Goal: Book appointment/travel/reservation

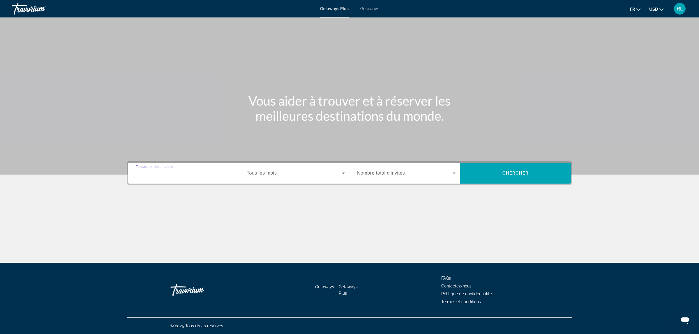
click at [213, 174] on input "Destination Toutes les destinations" at bounding box center [185, 173] width 98 height 7
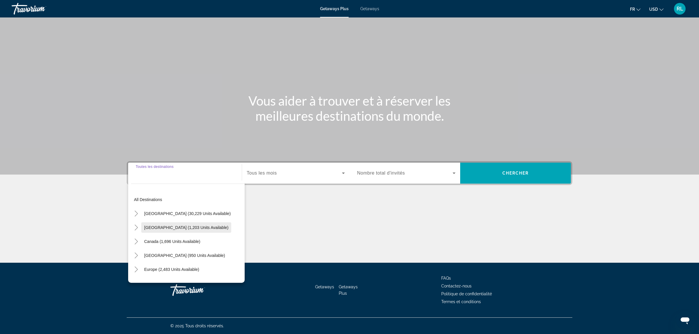
click at [194, 228] on span "[GEOGRAPHIC_DATA] (1,203 units available)" at bounding box center [186, 227] width 84 height 5
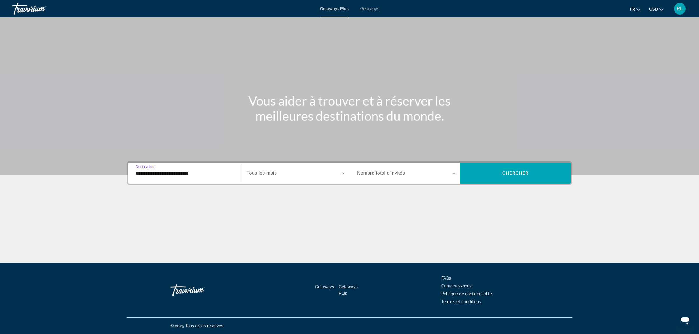
click at [313, 179] on div "Search widget" at bounding box center [296, 173] width 98 height 16
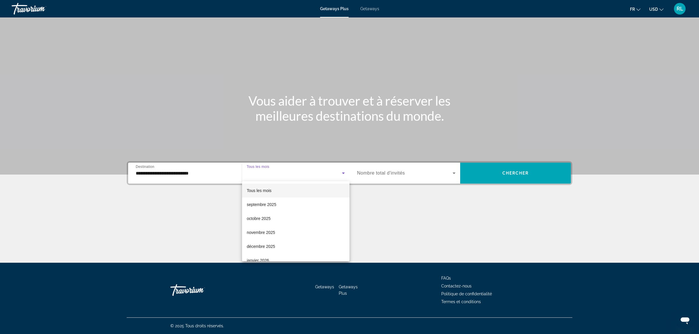
scroll to position [13, 0]
click at [277, 232] on mat-option "décembre 2025" at bounding box center [295, 234] width 107 height 14
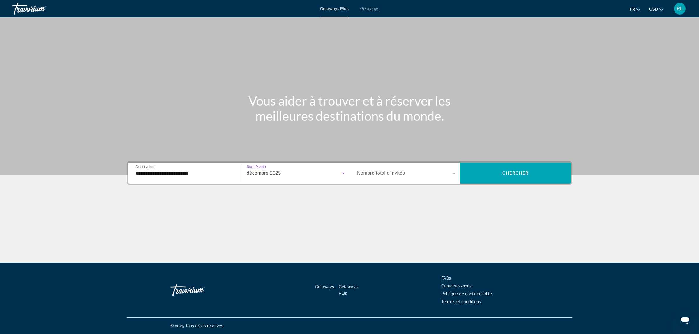
click at [429, 181] on div "Occupancy Nombre total d'invités" at bounding box center [406, 173] width 108 height 21
click at [426, 174] on span "Search widget" at bounding box center [404, 173] width 95 height 7
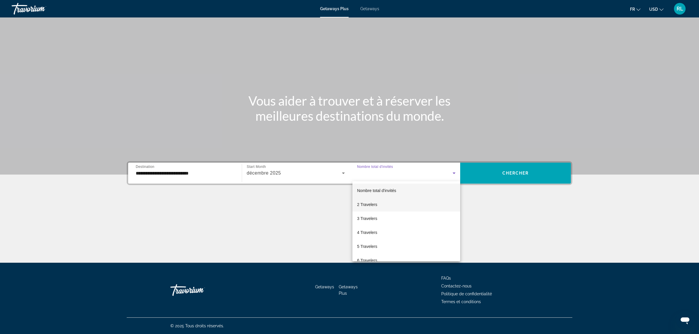
click at [387, 204] on mat-option "2 Travelers" at bounding box center [406, 205] width 108 height 14
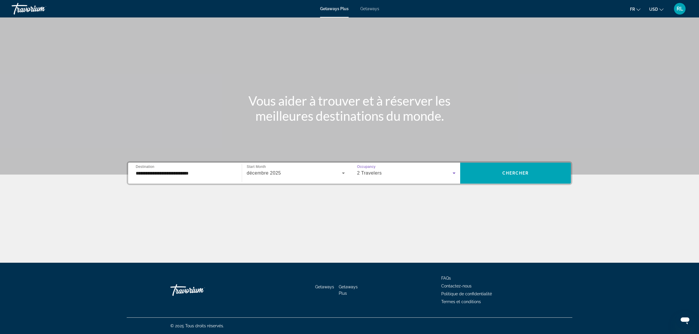
click at [208, 176] on input "**********" at bounding box center [185, 173] width 98 height 7
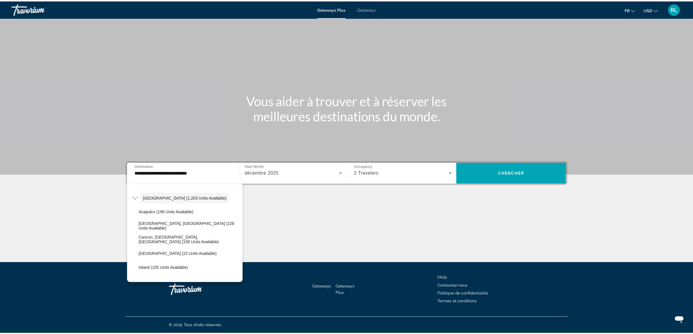
scroll to position [25, 0]
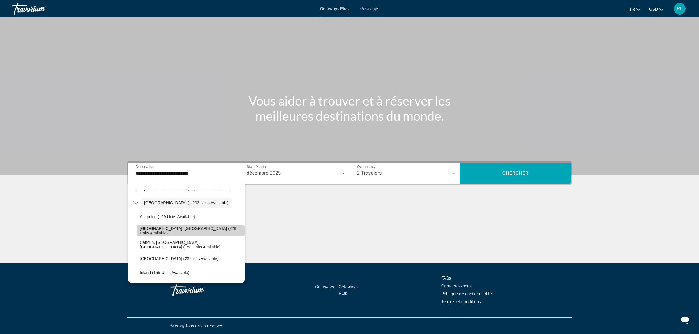
click at [203, 228] on span "Search widget" at bounding box center [191, 231] width 108 height 14
type input "**********"
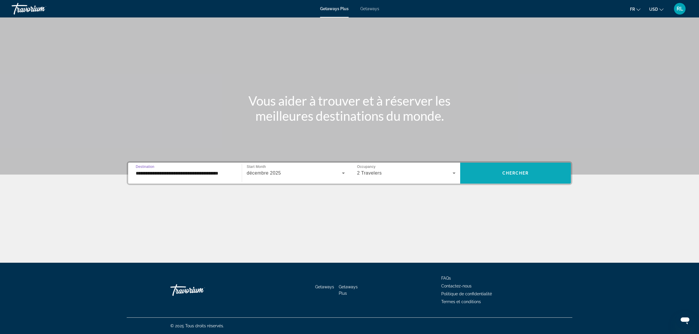
click at [516, 178] on span "Search widget" at bounding box center [515, 173] width 111 height 14
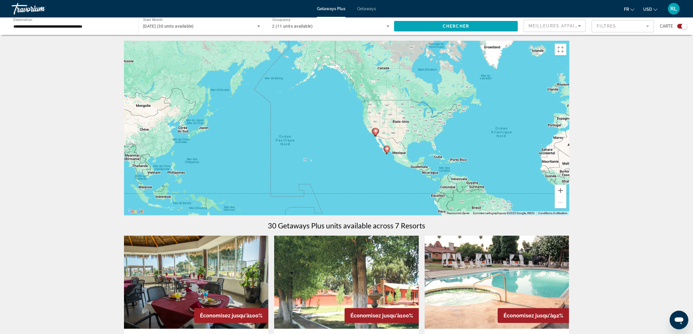
drag, startPoint x: 226, startPoint y: 140, endPoint x: 401, endPoint y: 153, distance: 175.5
click at [401, 153] on div "Pour activer le glissement avec le clavier, appuyez sur Alt+Entrée. Une fois ce…" at bounding box center [346, 128] width 445 height 175
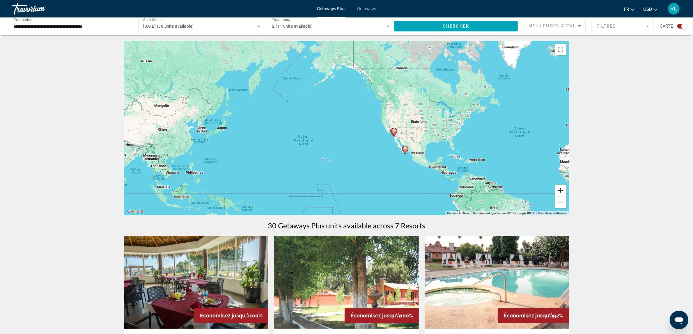
click at [561, 192] on button "Zoom avant" at bounding box center [561, 191] width 12 height 12
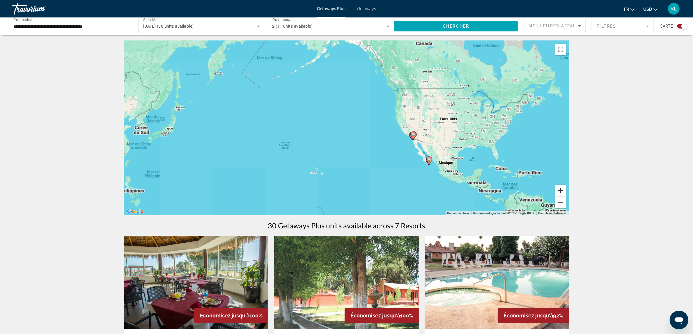
click at [561, 192] on button "Zoom avant" at bounding box center [561, 191] width 12 height 12
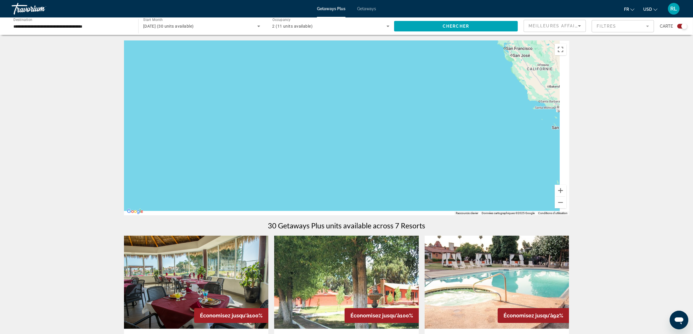
drag, startPoint x: 512, startPoint y: 174, endPoint x: 341, endPoint y: 96, distance: 187.6
click at [342, 97] on div "Main content" at bounding box center [346, 128] width 445 height 175
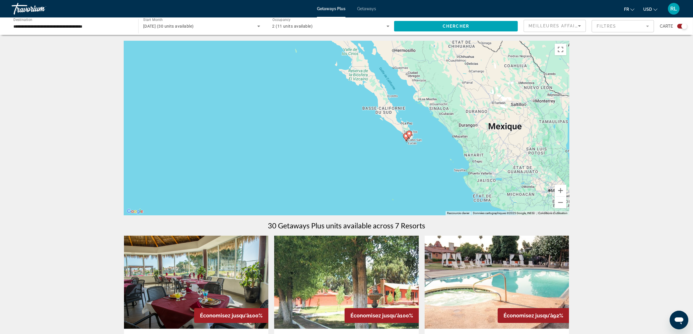
drag, startPoint x: 455, startPoint y: 155, endPoint x: 290, endPoint y: 57, distance: 192.2
click at [285, 50] on div "Pour activer le glissement avec le clavier, appuyez sur Alt+Entrée. Une fois ce…" at bounding box center [346, 128] width 445 height 175
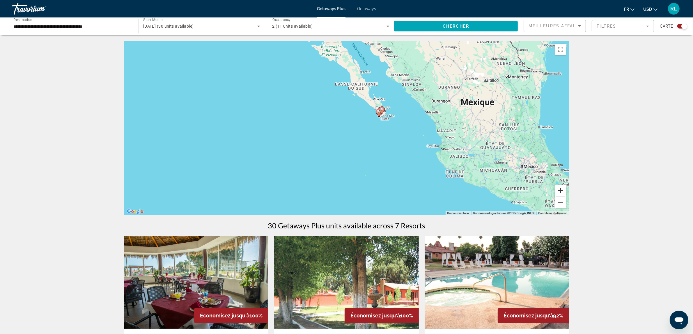
click at [561, 191] on button "Zoom avant" at bounding box center [561, 191] width 12 height 12
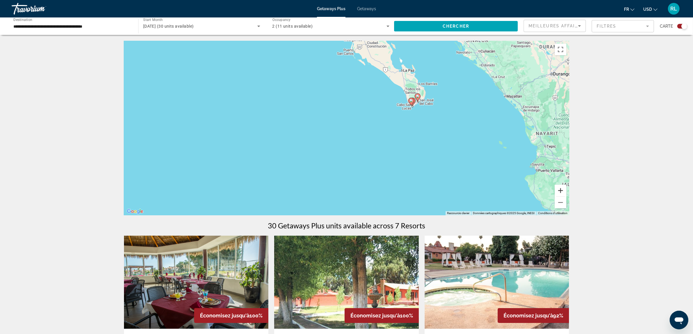
click at [561, 191] on button "Zoom avant" at bounding box center [561, 191] width 12 height 12
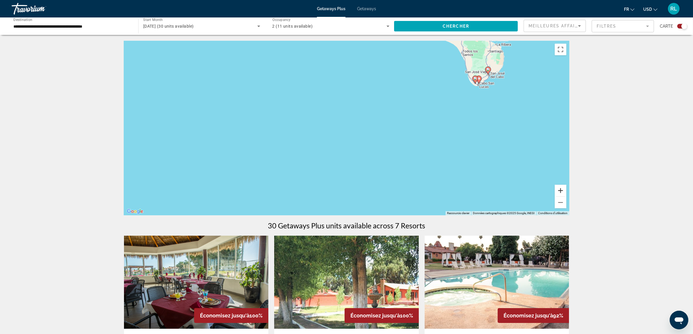
click at [561, 191] on button "Zoom avant" at bounding box center [561, 191] width 12 height 12
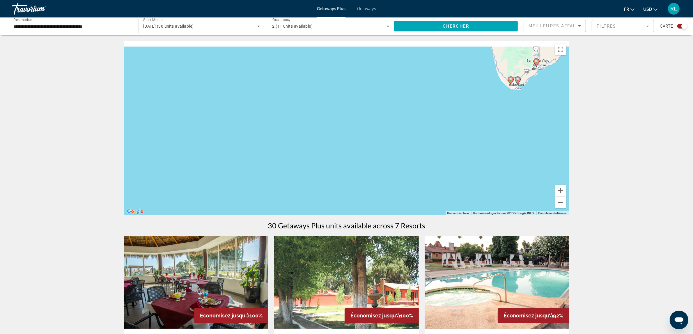
drag, startPoint x: 517, startPoint y: 122, endPoint x: 395, endPoint y: 183, distance: 136.5
click at [396, 183] on div "Pour activer le glissement avec le clavier, appuyez sur Alt+Entrée. Une fois ce…" at bounding box center [346, 128] width 445 height 175
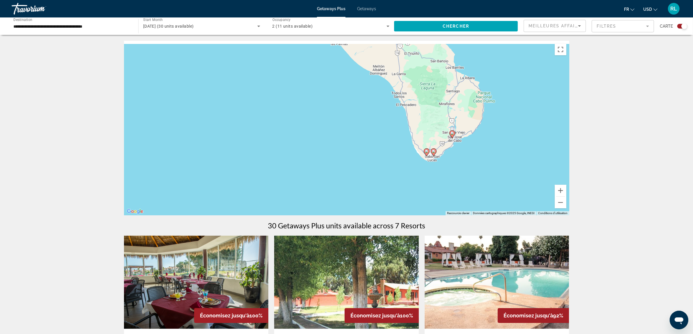
drag, startPoint x: 483, startPoint y: 155, endPoint x: 461, endPoint y: 182, distance: 34.7
click at [461, 182] on div "Pour activer le glissement avec le clavier, appuyez sur Alt+Entrée. Une fois ce…" at bounding box center [346, 128] width 445 height 175
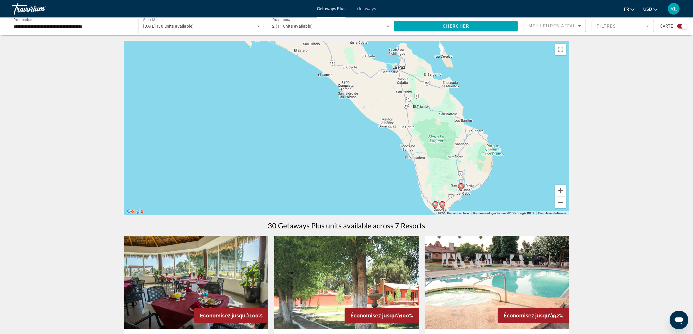
drag, startPoint x: 489, startPoint y: 151, endPoint x: 503, endPoint y: 201, distance: 51.8
click at [503, 201] on div "Pour activer le glissement avec le clavier, appuyez sur Alt+Entrée. Une fois ce…" at bounding box center [346, 128] width 445 height 175
click at [560, 187] on button "Zoom avant" at bounding box center [561, 191] width 12 height 12
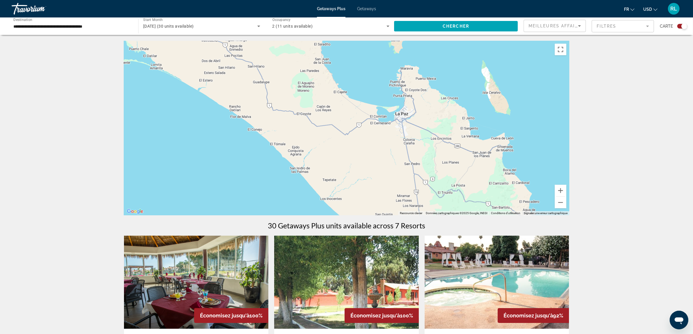
drag, startPoint x: 530, startPoint y: 133, endPoint x: 477, endPoint y: 240, distance: 119.8
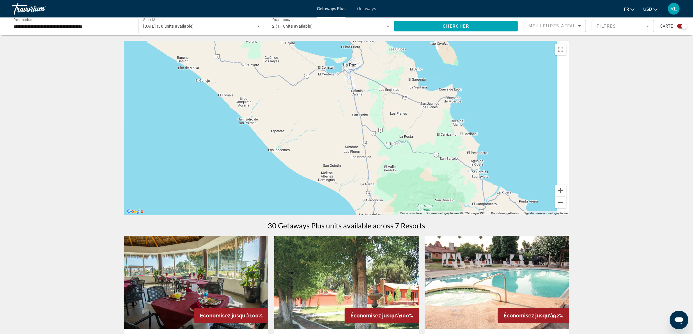
drag, startPoint x: 484, startPoint y: 183, endPoint x: 415, endPoint y: 124, distance: 90.0
click at [415, 124] on div "Main content" at bounding box center [346, 128] width 445 height 175
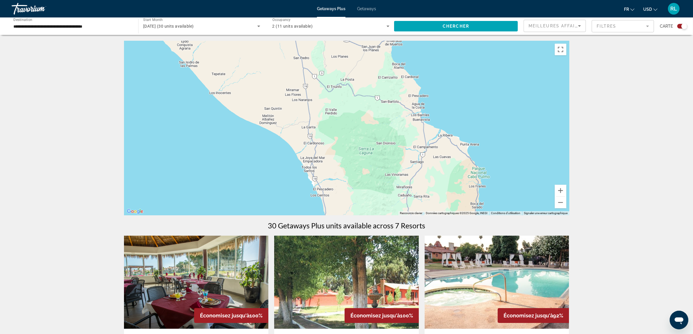
drag, startPoint x: 456, startPoint y: 169, endPoint x: 420, endPoint y: 123, distance: 58.7
click at [420, 123] on div "Main content" at bounding box center [346, 128] width 445 height 175
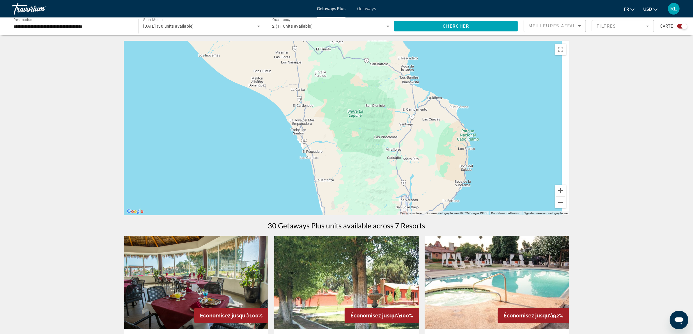
drag, startPoint x: 443, startPoint y: 144, endPoint x: 417, endPoint y: 104, distance: 47.9
click at [417, 104] on div "Pour activer le glissement avec le clavier, appuyez sur Alt+Entrée. Une fois ce…" at bounding box center [346, 128] width 445 height 175
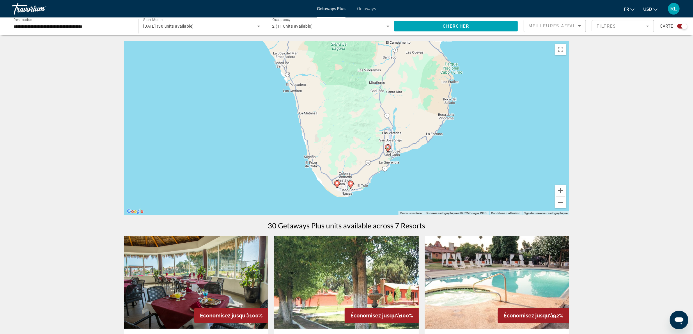
drag, startPoint x: 441, startPoint y: 185, endPoint x: 453, endPoint y: 158, distance: 30.3
click at [453, 158] on div "Pour activer le glissement avec le clavier, appuyez sur Alt+Entrée. Une fois ce…" at bounding box center [346, 128] width 445 height 175
click at [389, 148] on image "Main content" at bounding box center [387, 147] width 3 height 3
type input "**********"
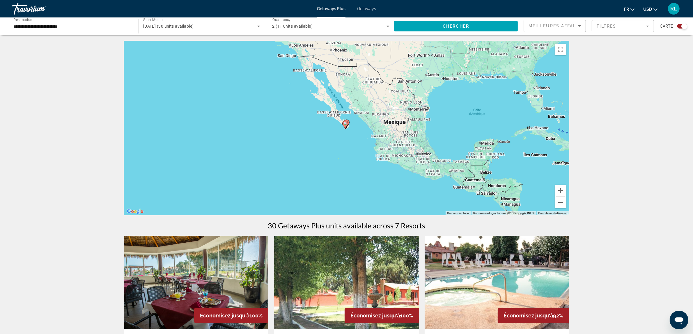
click at [350, 142] on div "Pour naviguer, appuyez sur les touches fléchées. Pour activer le glissement ave…" at bounding box center [346, 128] width 445 height 175
click at [563, 191] on button "Zoom avant" at bounding box center [561, 191] width 12 height 12
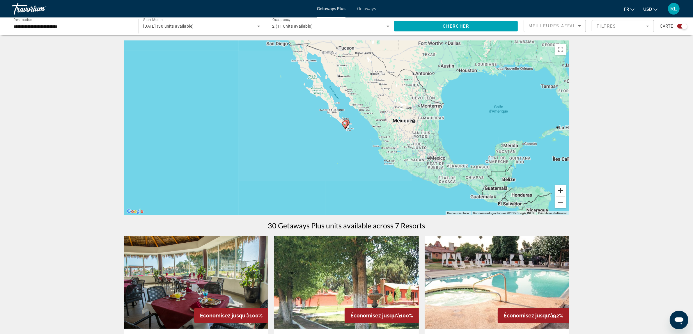
click at [563, 191] on button "Zoom avant" at bounding box center [561, 191] width 12 height 12
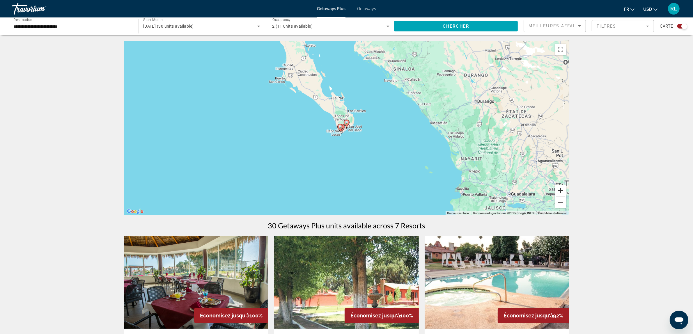
click at [563, 191] on button "Zoom avant" at bounding box center [561, 191] width 12 height 12
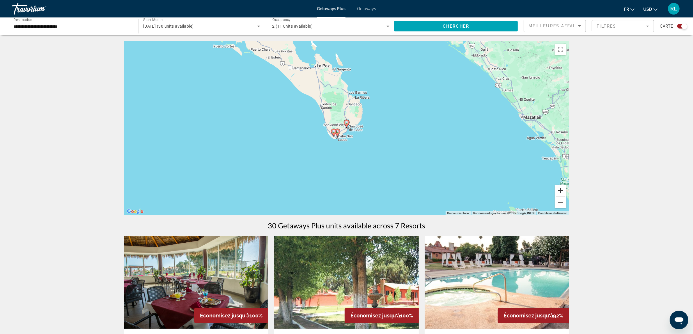
click at [562, 191] on button "Zoom avant" at bounding box center [561, 191] width 12 height 12
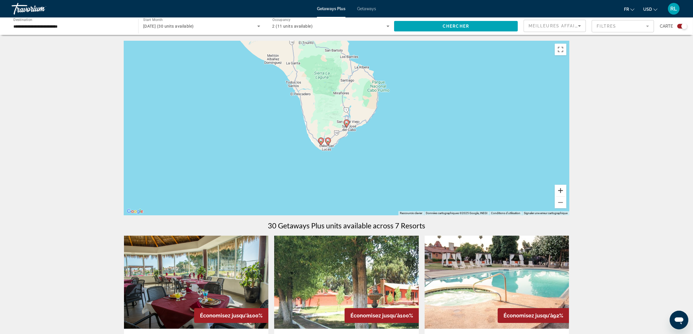
click at [562, 191] on button "Zoom avant" at bounding box center [561, 191] width 12 height 12
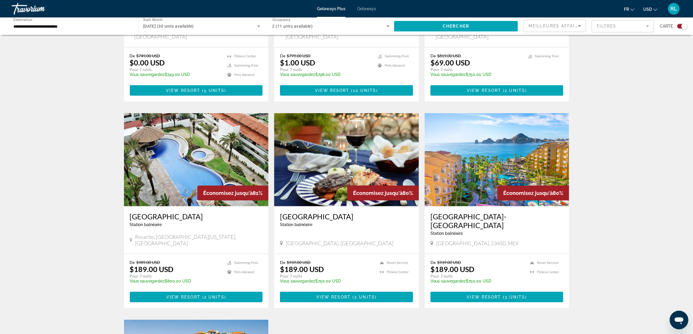
scroll to position [341, 0]
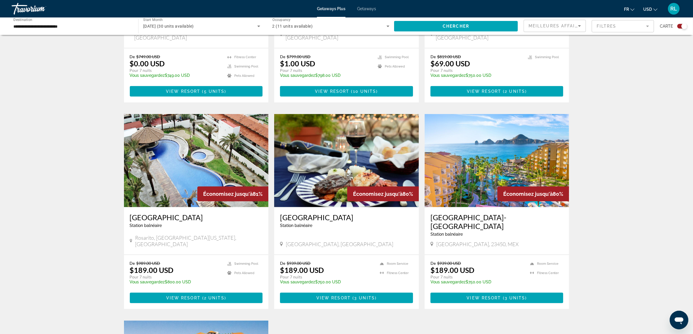
click at [508, 130] on img "Main content" at bounding box center [497, 160] width 145 height 93
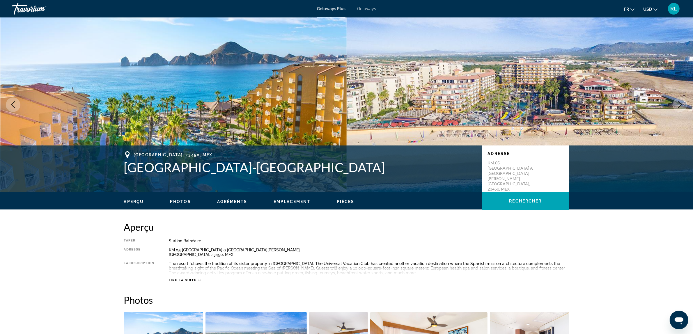
click at [679, 100] on button "Next image" at bounding box center [680, 105] width 15 height 15
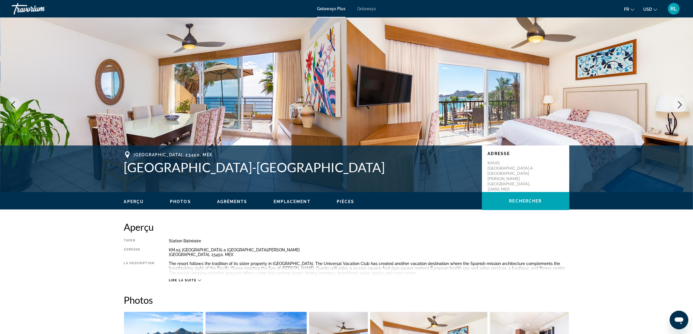
click at [679, 100] on button "Next image" at bounding box center [680, 105] width 15 height 15
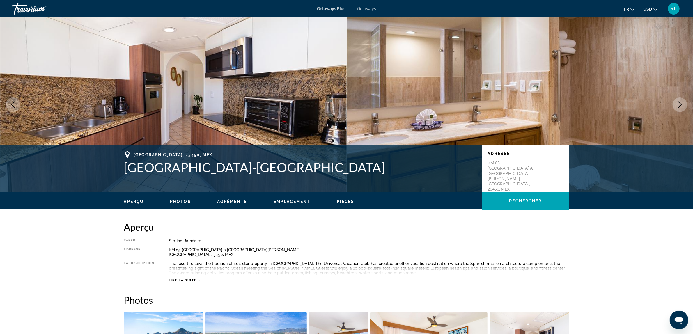
click at [679, 100] on button "Next image" at bounding box center [680, 105] width 15 height 15
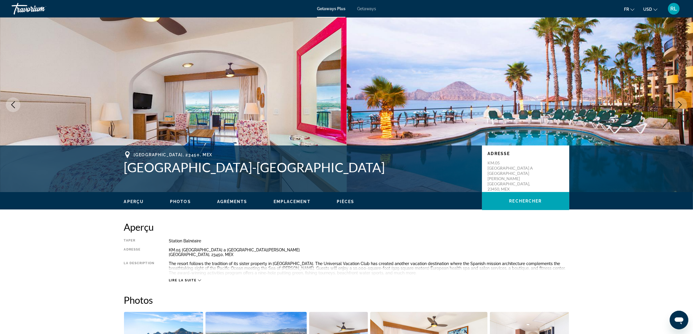
click at [679, 100] on button "Next image" at bounding box center [680, 105] width 15 height 15
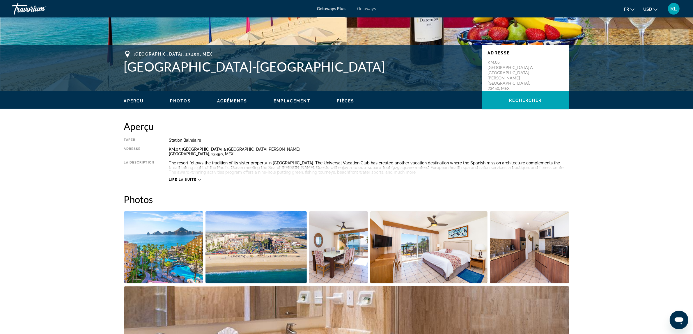
scroll to position [109, 0]
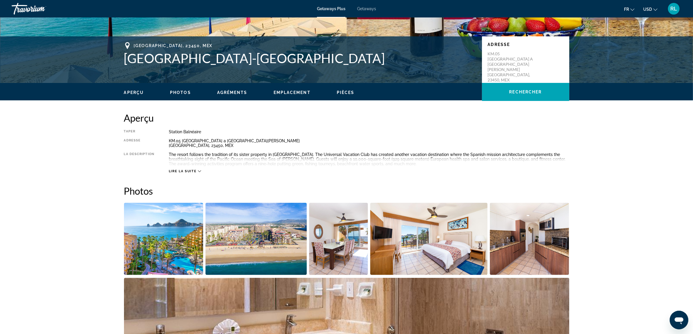
click at [189, 172] on span "Lire la suite" at bounding box center [183, 171] width 28 height 4
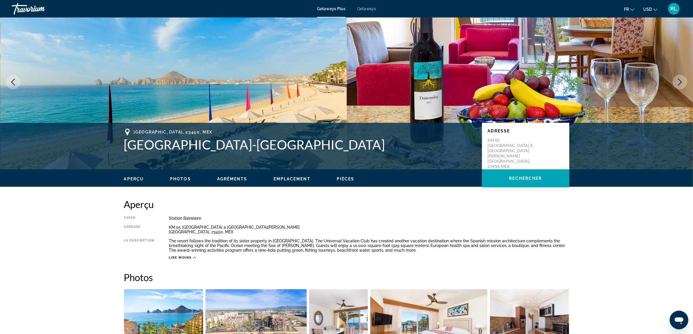
scroll to position [0, 0]
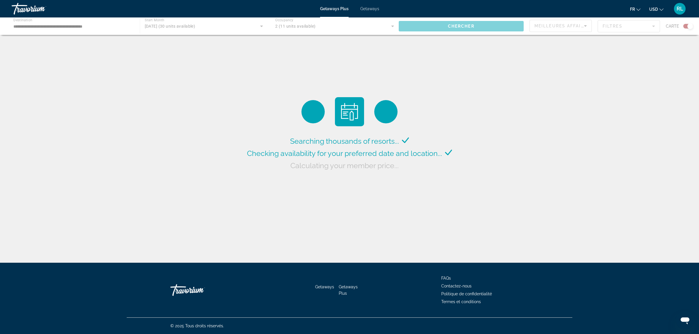
click at [208, 28] on div "Main content" at bounding box center [349, 25] width 699 height 17
click at [260, 26] on div "Main content" at bounding box center [349, 25] width 699 height 17
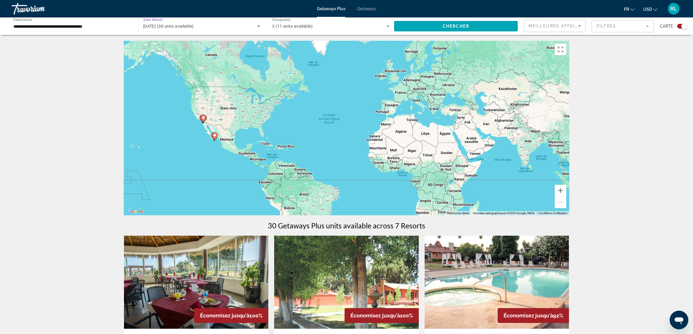
click at [260, 26] on icon "Search widget" at bounding box center [258, 26] width 7 height 7
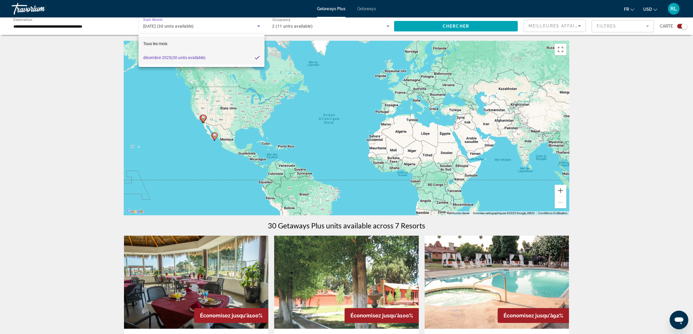
click at [210, 40] on mat-option "Tous les mois" at bounding box center [202, 44] width 126 height 14
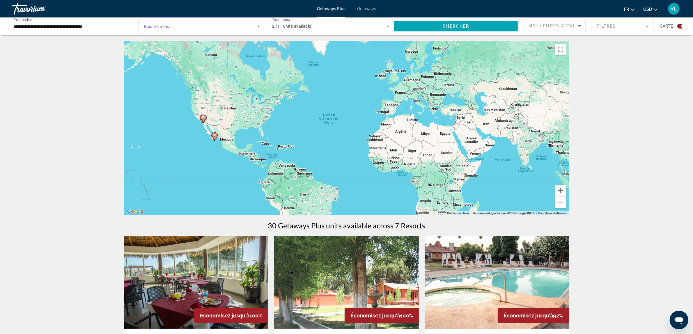
click at [217, 27] on span "Search widget" at bounding box center [200, 26] width 114 height 7
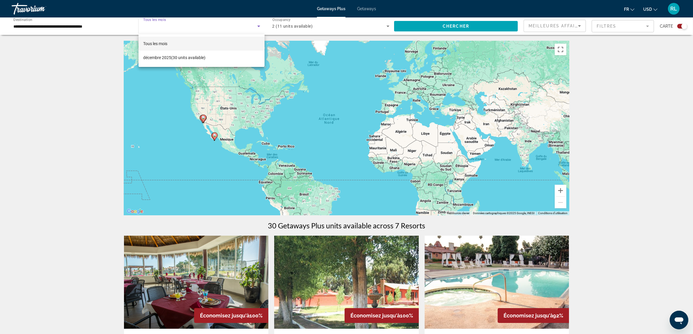
click at [71, 74] on div at bounding box center [346, 167] width 693 height 334
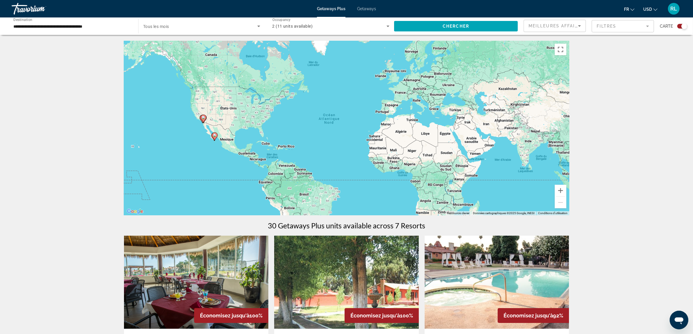
click at [170, 24] on span "Search widget" at bounding box center [200, 26] width 114 height 7
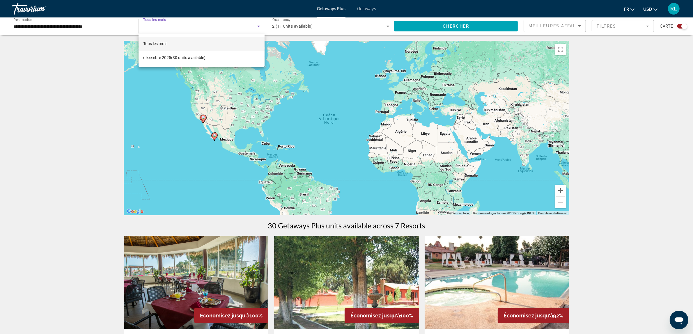
click at [630, 11] on div at bounding box center [346, 167] width 693 height 334
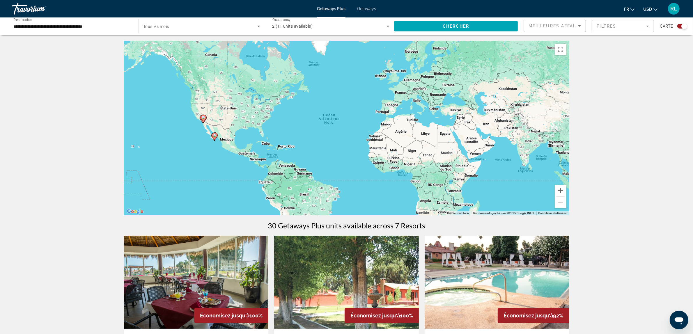
click at [650, 8] on span "USD" at bounding box center [647, 9] width 9 height 5
click at [641, 35] on button "CAD (Can$)" at bounding box center [638, 39] width 29 height 8
click at [77, 24] on input "**********" at bounding box center [71, 26] width 117 height 7
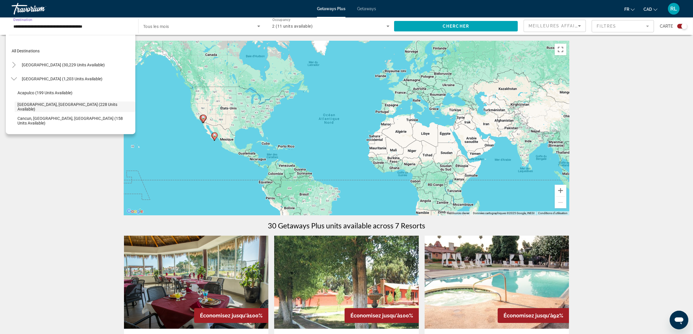
scroll to position [21, 0]
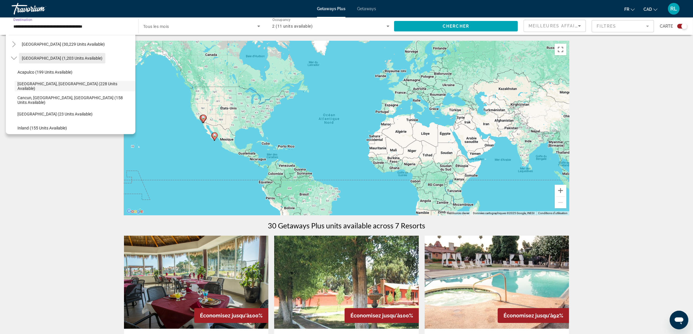
click at [66, 57] on span "[GEOGRAPHIC_DATA] (1,203 units available)" at bounding box center [62, 58] width 81 height 5
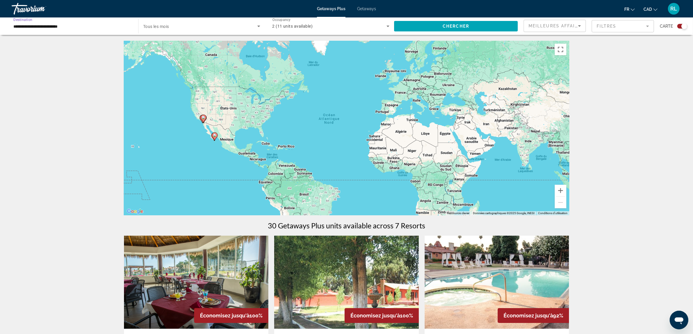
click at [89, 24] on input "**********" at bounding box center [71, 26] width 117 height 7
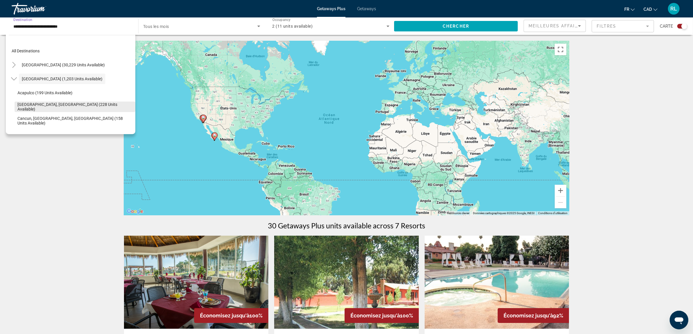
click at [77, 103] on span "Search widget" at bounding box center [75, 107] width 121 height 14
type input "**********"
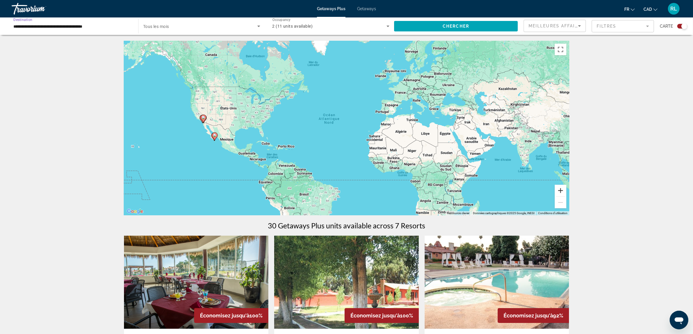
click at [558, 188] on button "Zoom avant" at bounding box center [561, 191] width 12 height 12
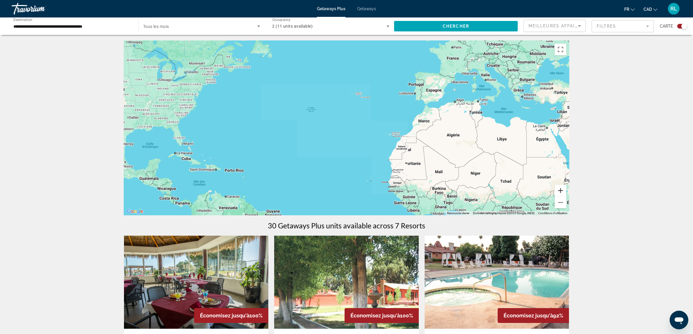
click at [557, 188] on button "Zoom avant" at bounding box center [561, 191] width 12 height 12
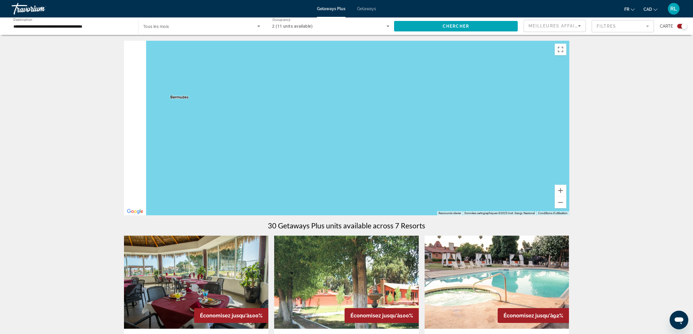
drag, startPoint x: 288, startPoint y: 139, endPoint x: 518, endPoint y: 141, distance: 229.4
click at [550, 141] on div "Main content" at bounding box center [346, 128] width 445 height 175
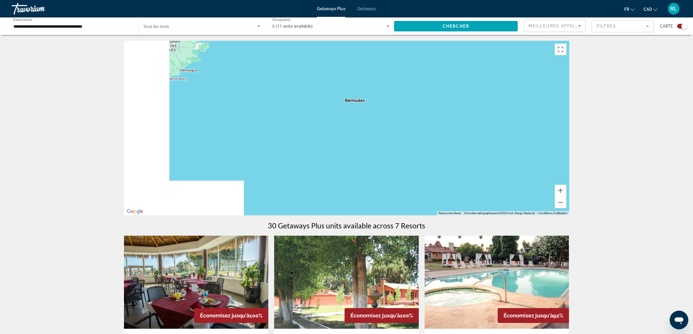
drag, startPoint x: 328, startPoint y: 133, endPoint x: 497, endPoint y: 139, distance: 168.4
click at [497, 139] on div "Main content" at bounding box center [346, 128] width 445 height 175
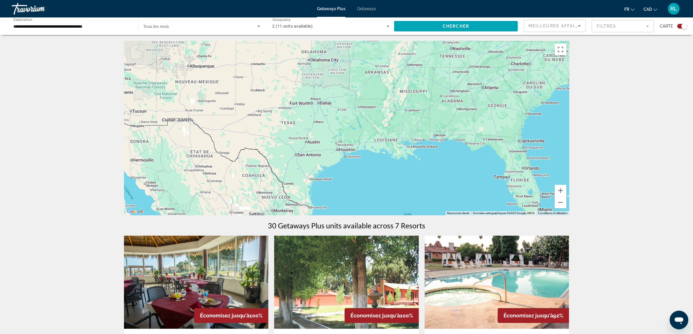
drag, startPoint x: 312, startPoint y: 137, endPoint x: 395, endPoint y: 136, distance: 83.3
click at [395, 136] on div "Main content" at bounding box center [346, 128] width 445 height 175
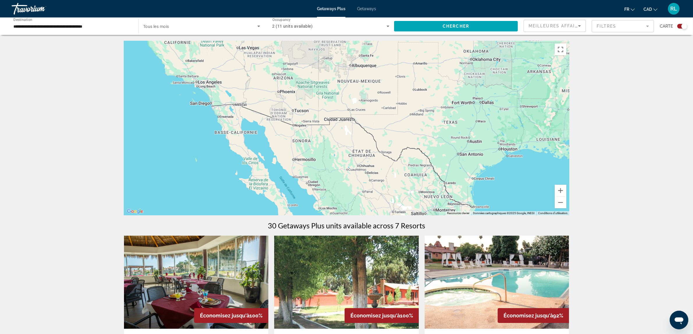
drag, startPoint x: 291, startPoint y: 136, endPoint x: 427, endPoint y: 135, distance: 135.7
click at [427, 135] on div "Main content" at bounding box center [346, 128] width 445 height 175
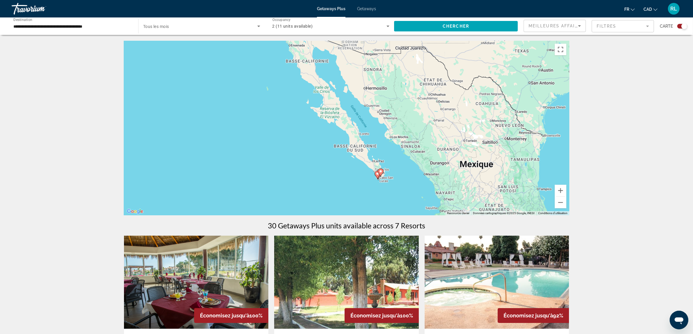
drag, startPoint x: 370, startPoint y: 154, endPoint x: 277, endPoint y: 84, distance: 116.2
click at [277, 84] on div "Pour activer le glissement avec le clavier, appuyez sur Alt+Entrée. Une fois ce…" at bounding box center [346, 128] width 445 height 175
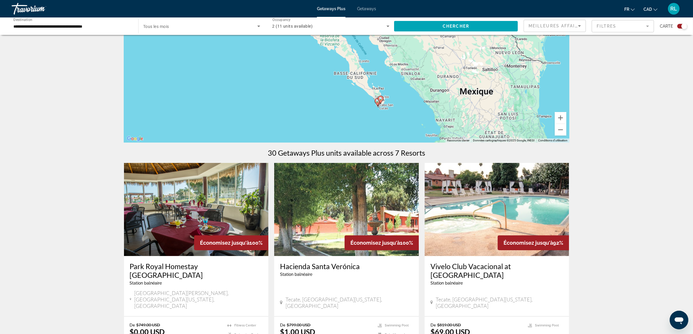
scroll to position [36, 0]
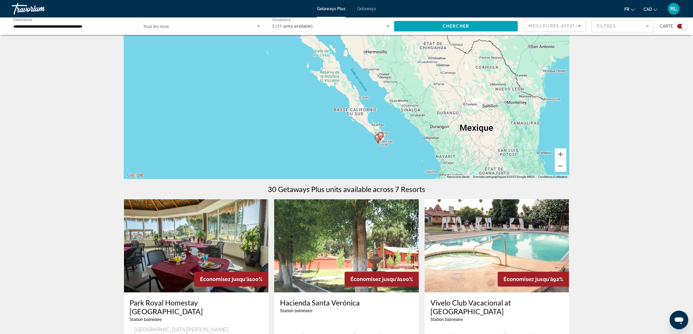
click at [361, 140] on div "Pour activer le glissement avec le clavier, appuyez sur Alt+Entrée. Une fois ce…" at bounding box center [346, 91] width 445 height 175
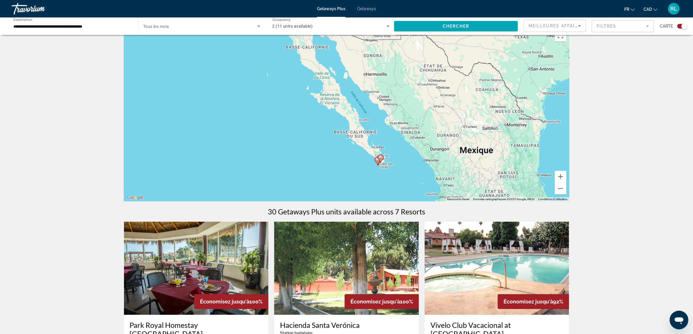
scroll to position [0, 0]
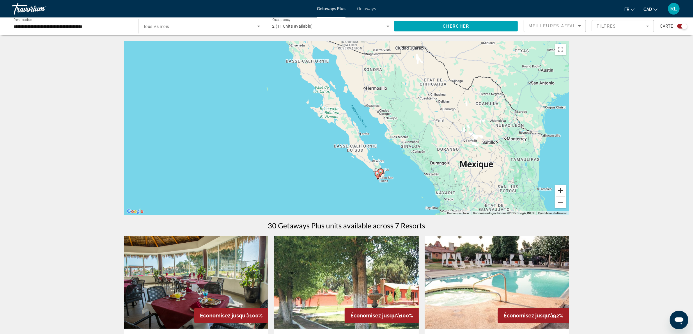
click at [562, 191] on button "Zoom avant" at bounding box center [561, 191] width 12 height 12
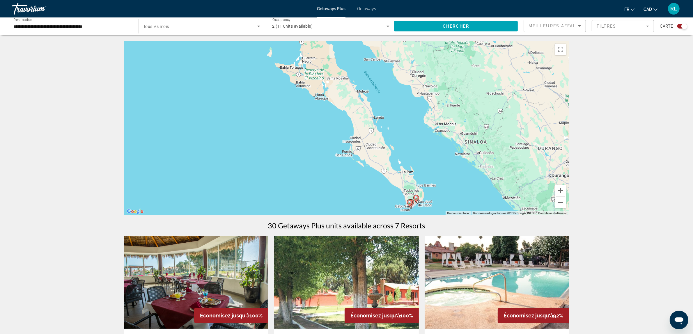
drag, startPoint x: 415, startPoint y: 187, endPoint x: 413, endPoint y: 130, distance: 56.6
click at [411, 130] on div "Pour activer le glissement avec le clavier, appuyez sur Alt+Entrée. Une fois ce…" at bounding box center [346, 128] width 445 height 175
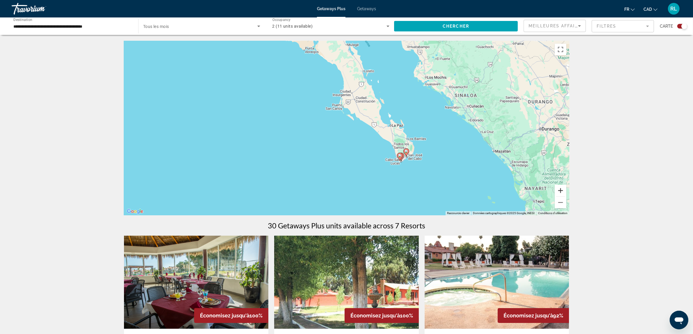
click at [562, 191] on button "Zoom avant" at bounding box center [561, 191] width 12 height 12
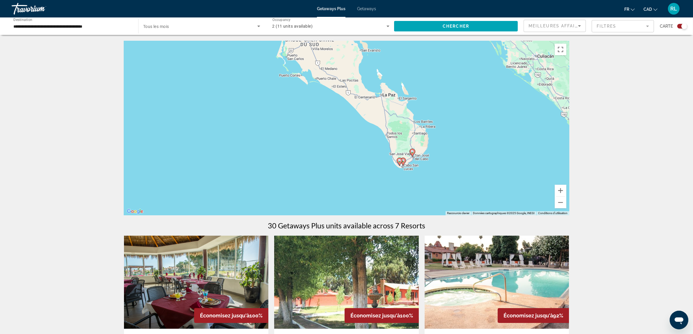
drag, startPoint x: 504, startPoint y: 189, endPoint x: 450, endPoint y: 160, distance: 61.0
click at [450, 160] on div "Pour activer le glissement avec le clavier, appuyez sur Alt+Entrée. Une fois ce…" at bounding box center [346, 128] width 445 height 175
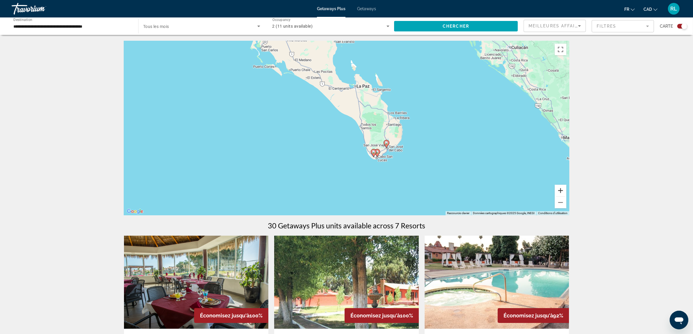
click at [563, 193] on button "Zoom avant" at bounding box center [561, 191] width 12 height 12
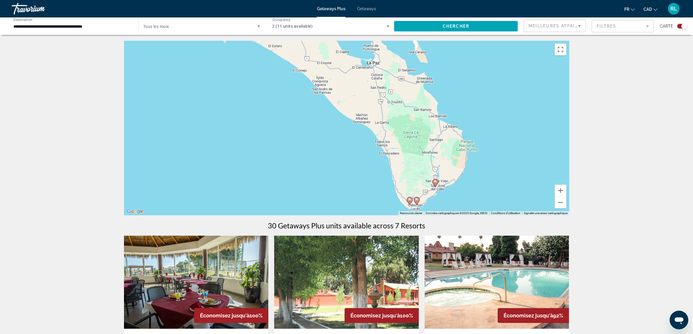
drag, startPoint x: 488, startPoint y: 157, endPoint x: 495, endPoint y: 167, distance: 11.6
click at [495, 167] on div "Pour activer le glissement avec le clavier, appuyez sur Alt+Entrée. Une fois ce…" at bounding box center [346, 128] width 445 height 175
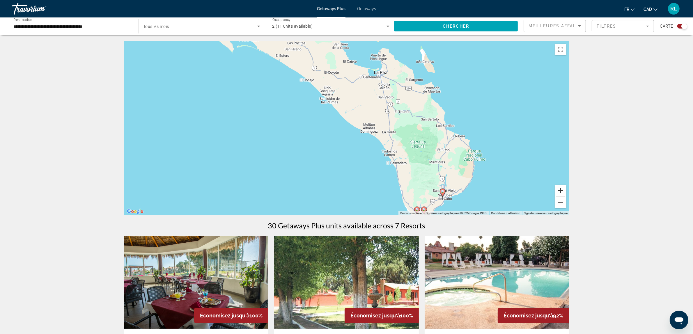
click at [563, 193] on button "Zoom avant" at bounding box center [561, 191] width 12 height 12
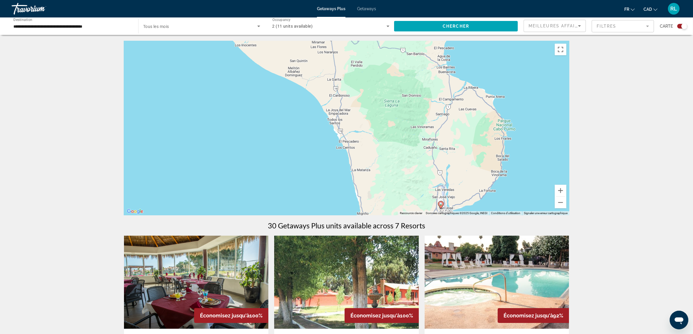
drag, startPoint x: 538, startPoint y: 183, endPoint x: 431, endPoint y: 120, distance: 124.2
click at [431, 120] on div "Pour activer le glissement avec le clavier, appuyez sur Alt+Entrée. Une fois ce…" at bounding box center [346, 128] width 445 height 175
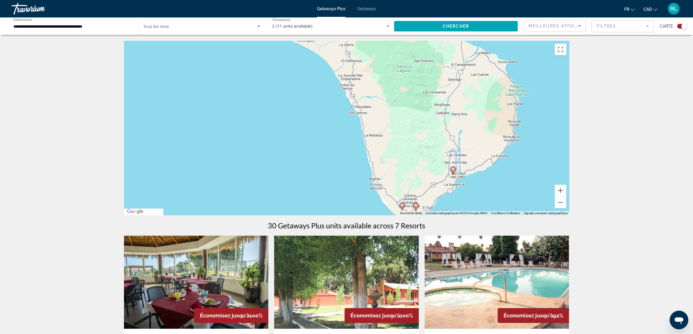
drag, startPoint x: 462, startPoint y: 201, endPoint x: 483, endPoint y: 171, distance: 36.8
click at [483, 171] on div "Pour activer le glissement avec le clavier, appuyez sur Alt+Entrée. Une fois ce…" at bounding box center [346, 128] width 445 height 175
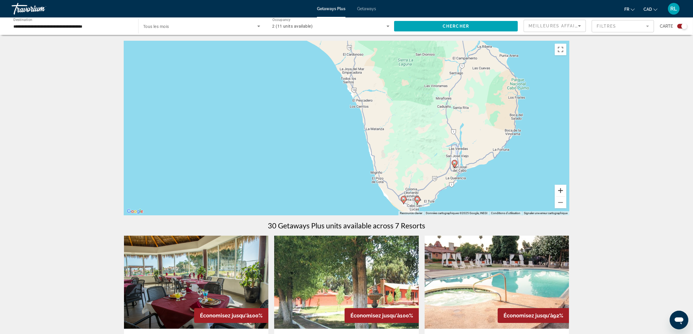
click at [563, 190] on button "Zoom avant" at bounding box center [561, 191] width 12 height 12
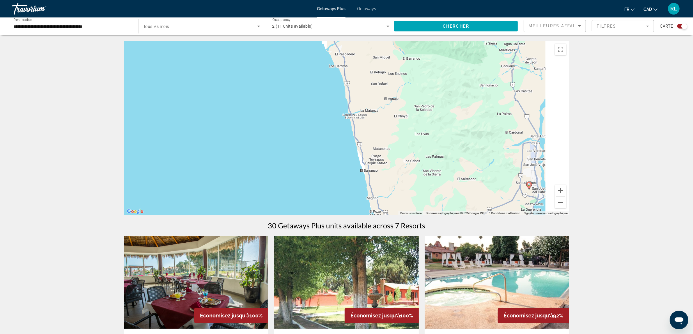
drag, startPoint x: 542, startPoint y: 181, endPoint x: 427, endPoint y: 121, distance: 129.7
click at [427, 121] on div "Pour activer le glissement avec le clavier, appuyez sur Alt+Entrée. Une fois ce…" at bounding box center [346, 128] width 445 height 175
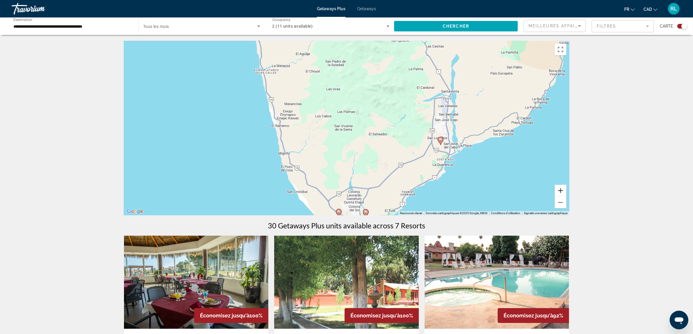
click at [559, 194] on button "Zoom avant" at bounding box center [561, 191] width 12 height 12
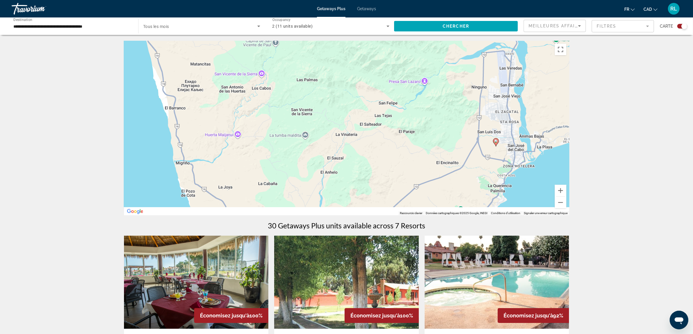
drag, startPoint x: 512, startPoint y: 182, endPoint x: 468, endPoint y: 167, distance: 46.9
click at [467, 167] on div "Pour activer le glissement avec le clavier, appuyez sur Alt+Entrée. Une fois ce…" at bounding box center [346, 128] width 445 height 175
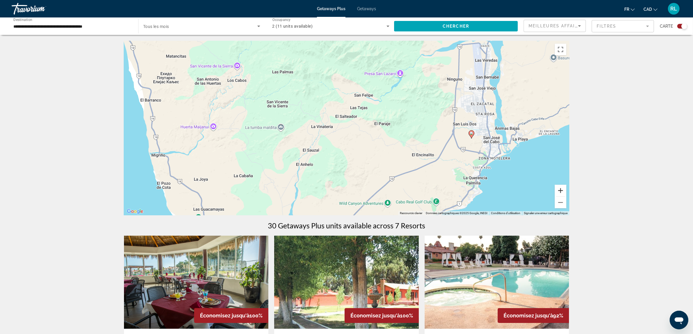
click at [561, 191] on button "Zoom avant" at bounding box center [561, 191] width 12 height 12
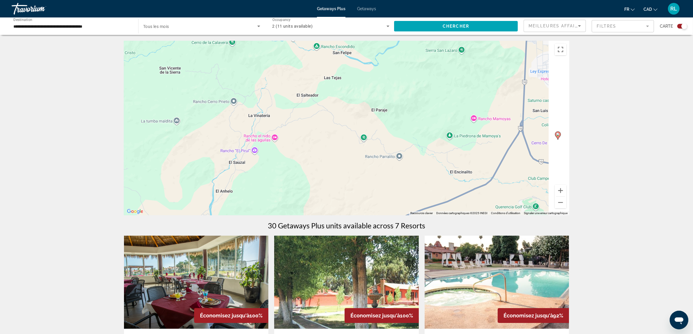
drag, startPoint x: 533, startPoint y: 173, endPoint x: 452, endPoint y: 154, distance: 82.8
click at [452, 154] on div "Pour activer le glissement avec le clavier, appuyez sur Alt+Entrée. Une fois ce…" at bounding box center [346, 128] width 445 height 175
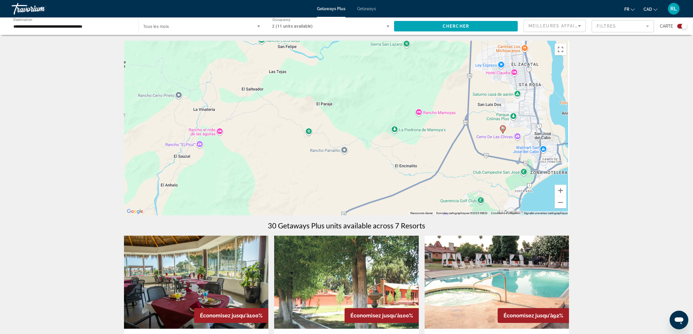
drag, startPoint x: 515, startPoint y: 172, endPoint x: 496, endPoint y: 177, distance: 19.9
click at [496, 177] on div "Pour activer le glissement avec le clavier, appuyez sur Alt+Entrée. Une fois ce…" at bounding box center [346, 128] width 445 height 175
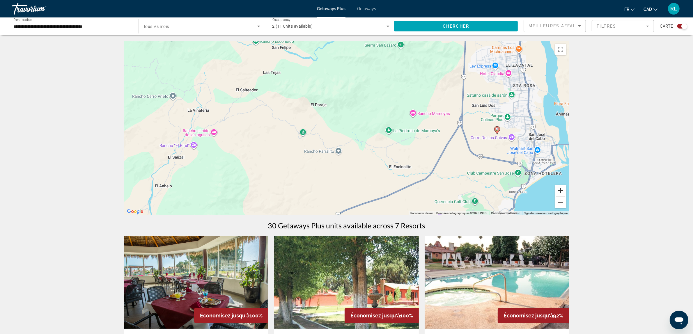
click at [558, 188] on button "Zoom avant" at bounding box center [561, 191] width 12 height 12
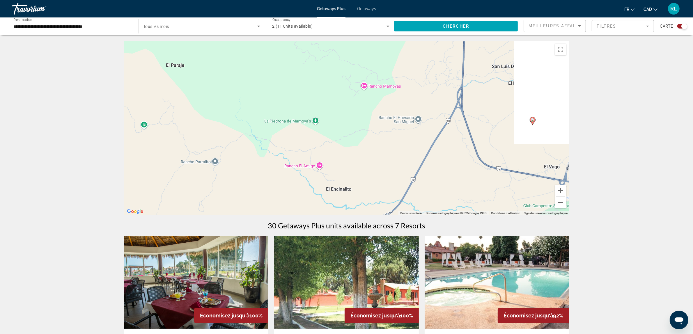
drag, startPoint x: 531, startPoint y: 179, endPoint x: 407, endPoint y: 162, distance: 125.2
click at [407, 162] on div "Pour activer le glissement avec le clavier, appuyez sur Alt+Entrée. Une fois ce…" at bounding box center [346, 128] width 445 height 175
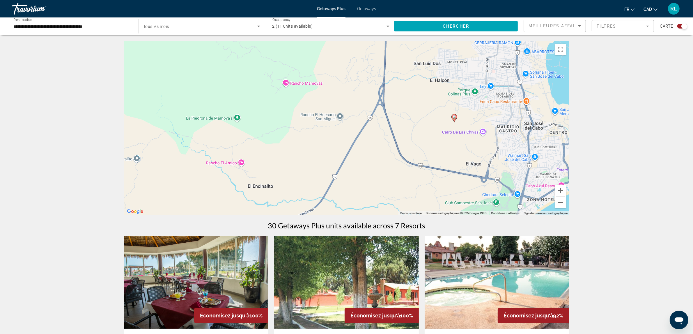
drag, startPoint x: 492, startPoint y: 176, endPoint x: 438, endPoint y: 176, distance: 54.7
click at [438, 176] on div "Pour activer le glissement avec le clavier, appuyez sur Alt+Entrée. Une fois ce…" at bounding box center [346, 128] width 445 height 175
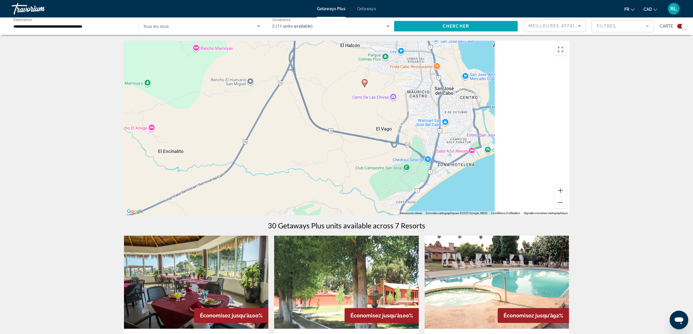
drag, startPoint x: 381, startPoint y: 126, endPoint x: 239, endPoint y: 74, distance: 150.7
click at [239, 74] on div "Pour activer le glissement avec le clavier, appuyez sur Alt+Entrée. Une fois ce…" at bounding box center [346, 128] width 445 height 175
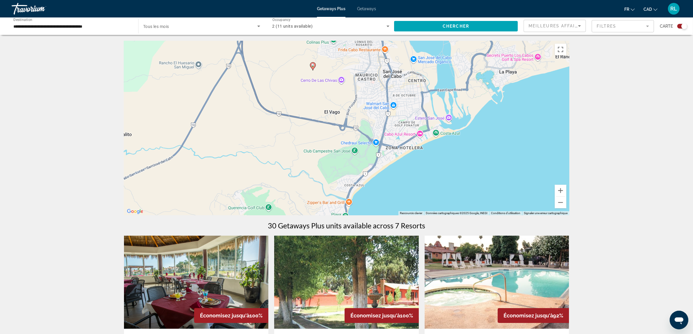
drag, startPoint x: 330, startPoint y: 159, endPoint x: 271, endPoint y: 116, distance: 72.9
click at [271, 116] on div "Pour activer le glissement avec le clavier, appuyez sur Alt+Entrée. Une fois ce…" at bounding box center [346, 128] width 445 height 175
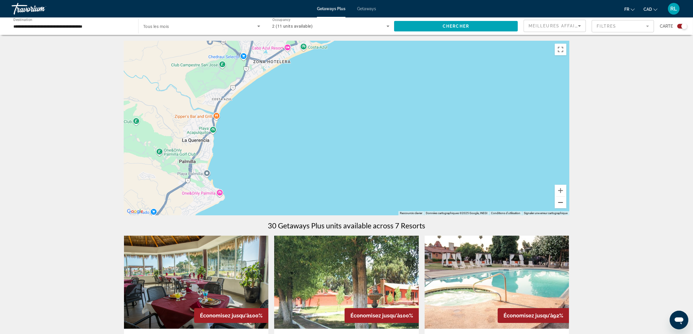
click at [558, 204] on button "Zoom arrière" at bounding box center [561, 203] width 12 height 12
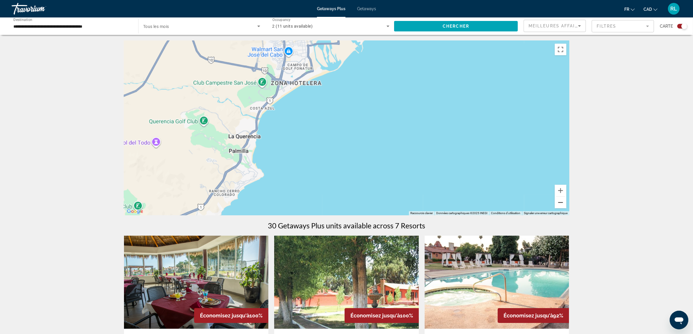
click at [558, 204] on button "Zoom arrière" at bounding box center [561, 203] width 12 height 12
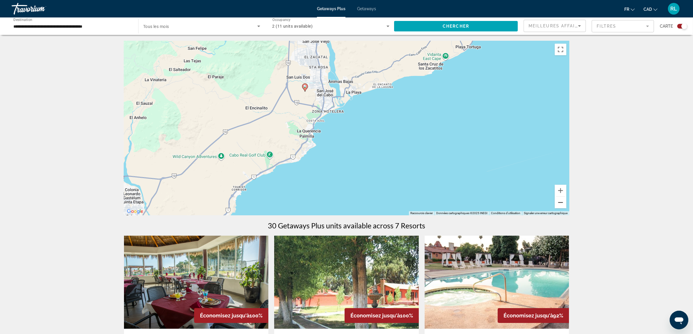
click at [558, 204] on button "Zoom arrière" at bounding box center [561, 203] width 12 height 12
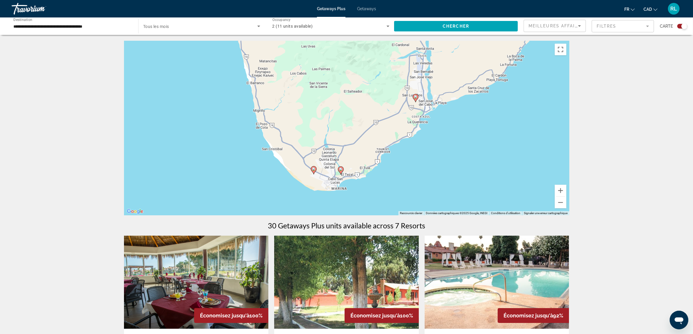
drag, startPoint x: 262, startPoint y: 144, endPoint x: 352, endPoint y: 136, distance: 90.6
click at [352, 136] on div "Pour activer le glissement avec le clavier, appuyez sur Alt+Entrée. Une fois ce…" at bounding box center [346, 128] width 445 height 175
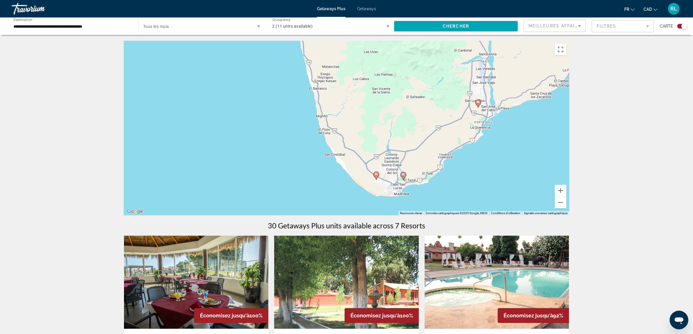
drag, startPoint x: 272, startPoint y: 167, endPoint x: 354, endPoint y: 171, distance: 81.7
click at [350, 171] on div "Pour activer le glissement avec le clavier, appuyez sur Alt+Entrée. Une fois ce…" at bounding box center [346, 128] width 445 height 175
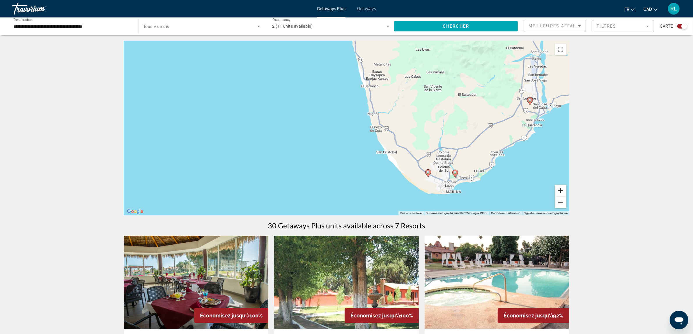
click at [563, 188] on button "Zoom avant" at bounding box center [561, 191] width 12 height 12
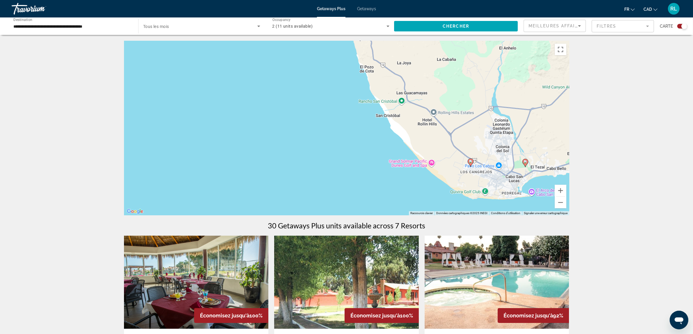
drag, startPoint x: 523, startPoint y: 176, endPoint x: 486, endPoint y: 123, distance: 64.9
click at [484, 113] on div "Pour activer le glissement avec le clavier, appuyez sur Alt+Entrée. Une fois ce…" at bounding box center [346, 128] width 445 height 175
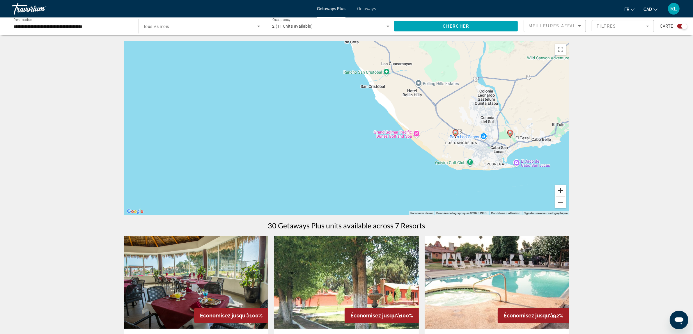
click at [563, 190] on button "Zoom avant" at bounding box center [561, 191] width 12 height 12
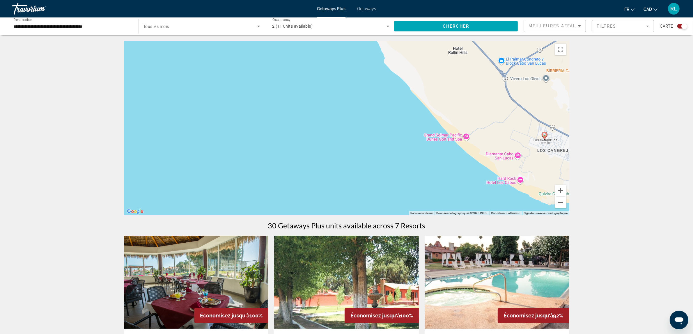
drag, startPoint x: 511, startPoint y: 171, endPoint x: 423, endPoint y: 152, distance: 90.2
click at [423, 152] on div "Pour activer le glissement avec le clavier, appuyez sur Alt+Entrée. Une fois ce…" at bounding box center [346, 128] width 445 height 175
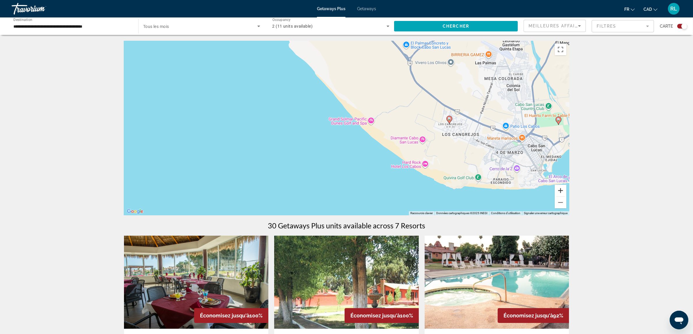
click at [560, 192] on button "Zoom avant" at bounding box center [561, 191] width 12 height 12
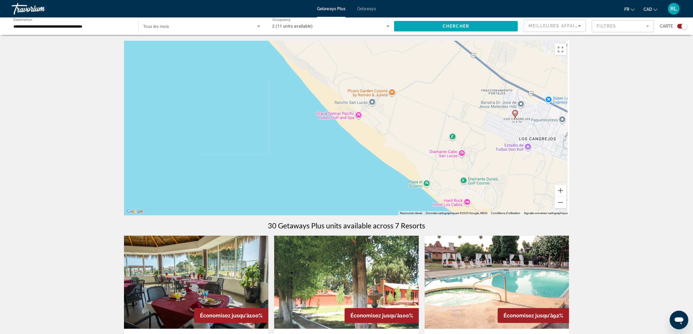
drag, startPoint x: 523, startPoint y: 175, endPoint x: 438, endPoint y: 171, distance: 85.4
click at [438, 171] on div "Pour activer le glissement avec le clavier, appuyez sur Alt+Entrée. Une fois ce…" at bounding box center [346, 128] width 445 height 175
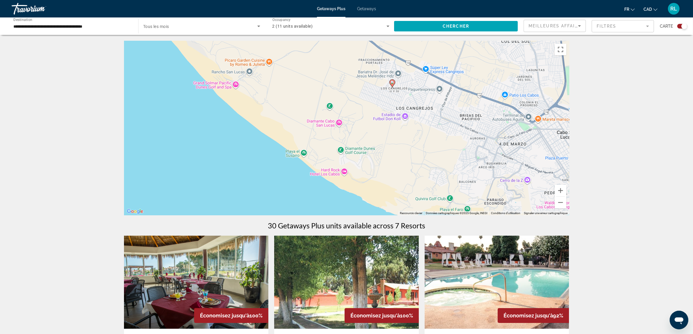
drag, startPoint x: 493, startPoint y: 180, endPoint x: 445, endPoint y: 153, distance: 55.2
click at [445, 153] on div "Pour activer le glissement avec le clavier, appuyez sur Alt+Entrée. Une fois ce…" at bounding box center [346, 128] width 445 height 175
click at [561, 200] on button "Zoom arrière" at bounding box center [561, 203] width 12 height 12
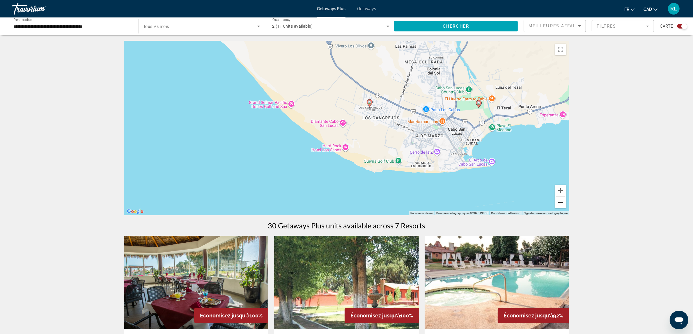
click at [561, 200] on button "Zoom arrière" at bounding box center [561, 203] width 12 height 12
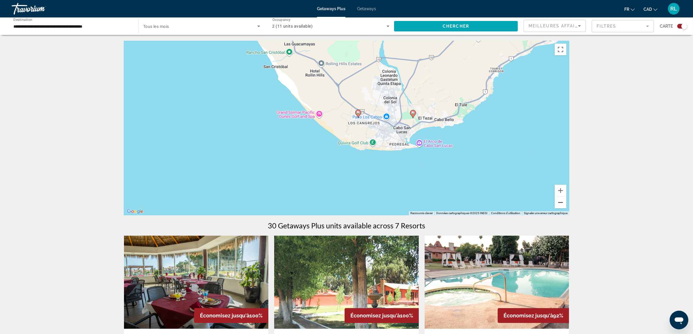
click at [561, 200] on button "Zoom arrière" at bounding box center [561, 203] width 12 height 12
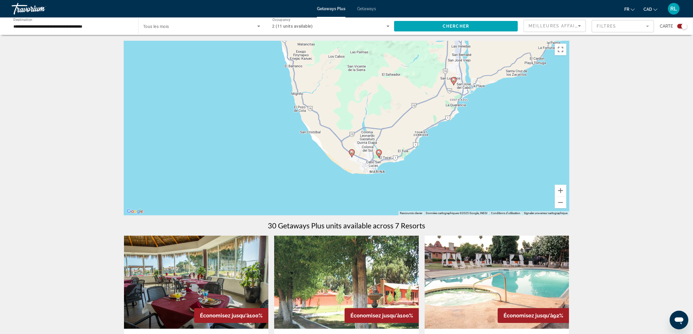
drag, startPoint x: 523, startPoint y: 120, endPoint x: 522, endPoint y: 159, distance: 38.7
click at [522, 159] on div "Pour activer le glissement avec le clavier, appuyez sur Alt+Entrée. Une fois ce…" at bounding box center [346, 128] width 445 height 175
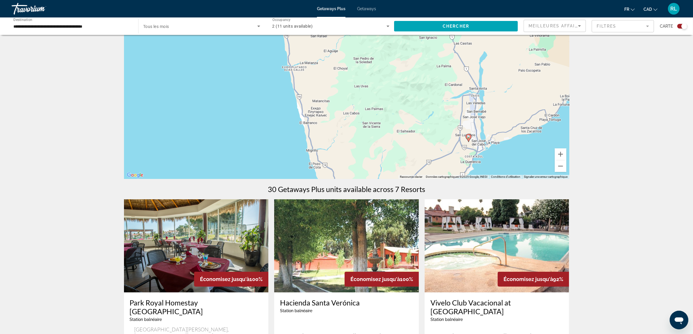
drag, startPoint x: 437, startPoint y: 109, endPoint x: 453, endPoint y: 202, distance: 94.2
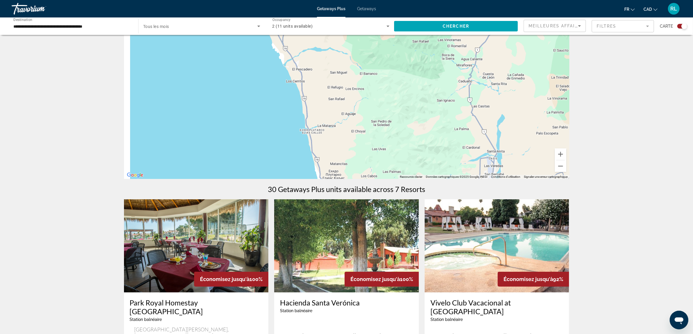
drag, startPoint x: 398, startPoint y: 107, endPoint x: 429, endPoint y: 186, distance: 85.1
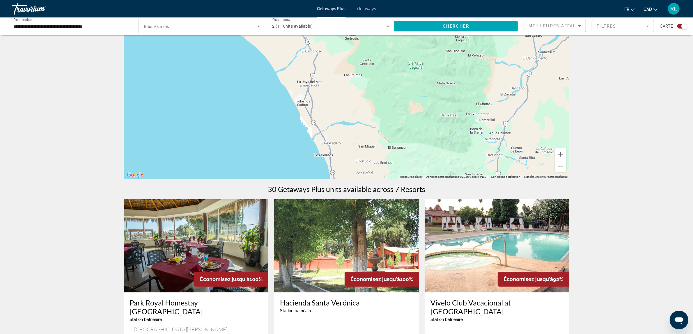
drag, startPoint x: 382, startPoint y: 125, endPoint x: 422, endPoint y: 196, distance: 81.5
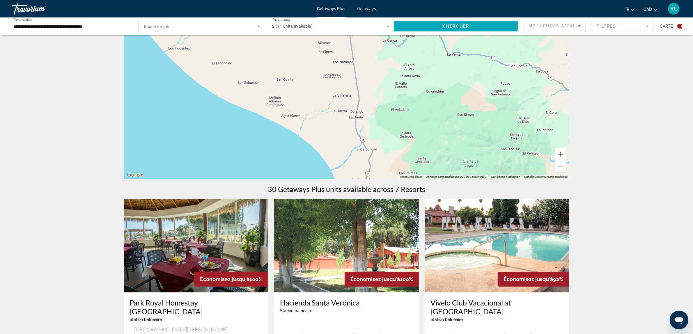
drag, startPoint x: 364, startPoint y: 131, endPoint x: 440, endPoint y: 179, distance: 90.3
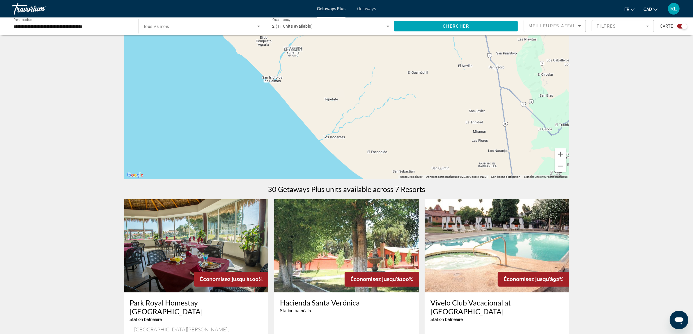
drag, startPoint x: 371, startPoint y: 137, endPoint x: 394, endPoint y: 158, distance: 30.3
click at [395, 160] on div "Main content" at bounding box center [346, 91] width 445 height 175
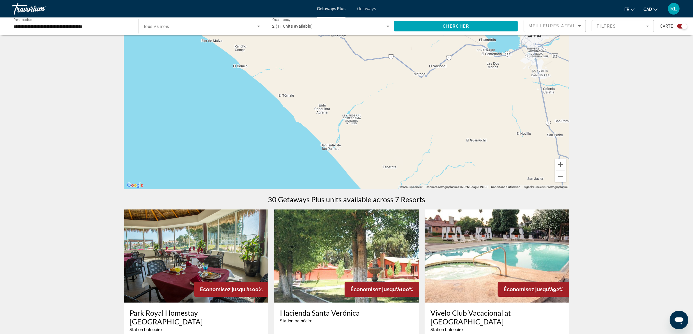
scroll to position [0, 0]
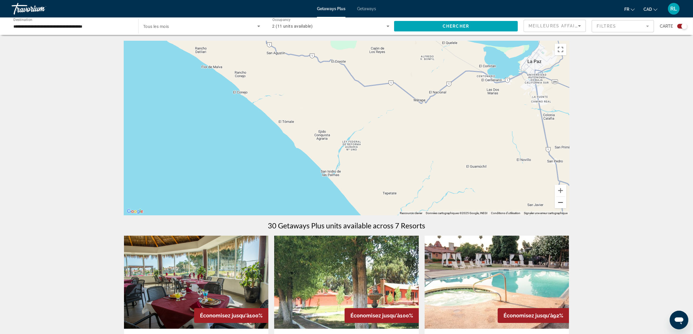
click at [563, 204] on button "Zoom arrière" at bounding box center [561, 203] width 12 height 12
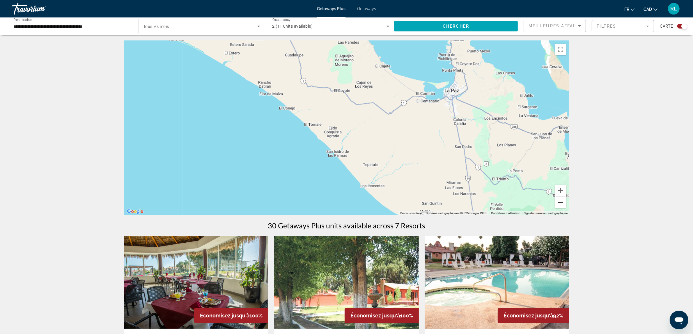
click at [563, 204] on button "Zoom arrière" at bounding box center [561, 203] width 12 height 12
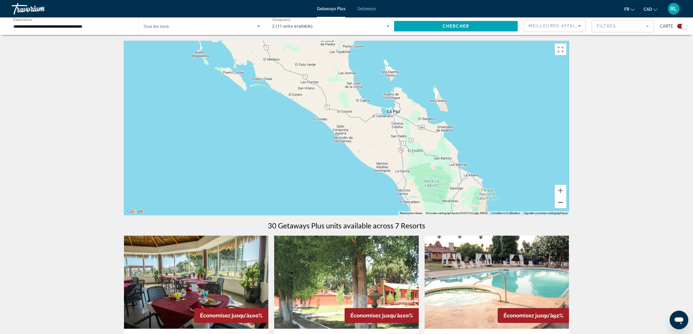
click at [563, 204] on button "Zoom arrière" at bounding box center [561, 203] width 12 height 12
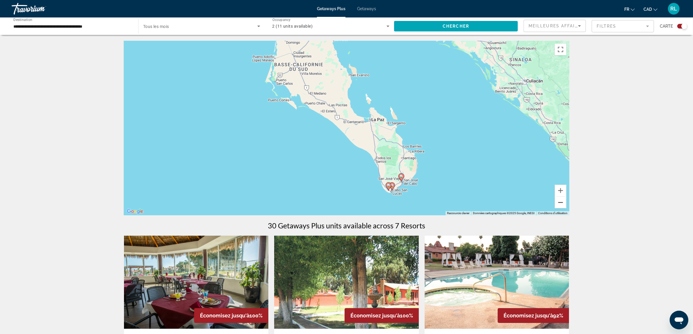
click at [563, 204] on button "Zoom arrière" at bounding box center [561, 203] width 12 height 12
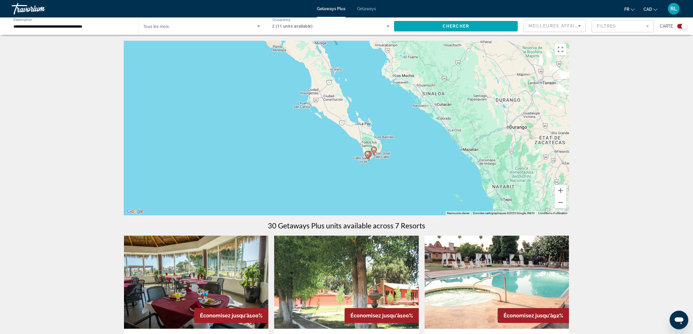
drag, startPoint x: 385, startPoint y: 120, endPoint x: 429, endPoint y: 175, distance: 70.9
click at [429, 175] on div "Pour activer le glissement avec le clavier, appuyez sur Alt+Entrée. Une fois ce…" at bounding box center [346, 128] width 445 height 175
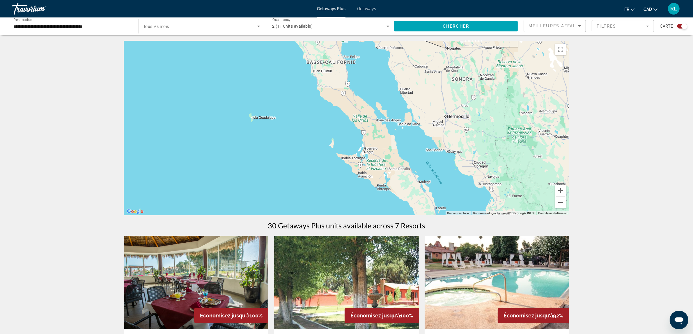
drag, startPoint x: 419, startPoint y: 166, endPoint x: 476, endPoint y: 239, distance: 92.3
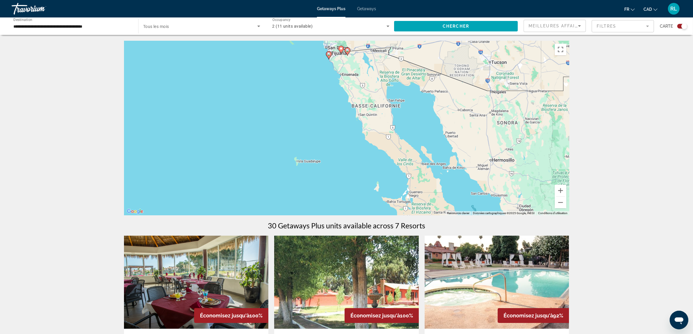
drag, startPoint x: 422, startPoint y: 153, endPoint x: 464, endPoint y: 196, distance: 59.9
click at [464, 196] on div "Pour activer le glissement avec le clavier, appuyez sur Alt+Entrée. Une fois ce…" at bounding box center [346, 128] width 445 height 175
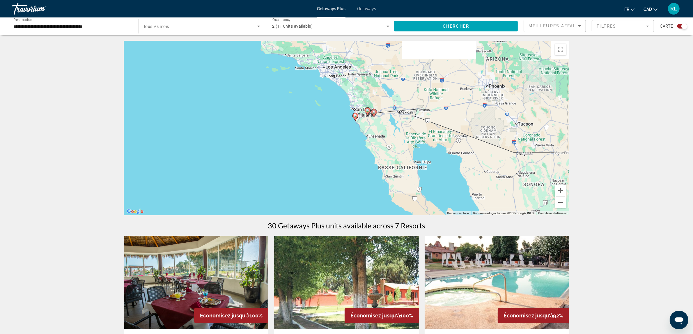
drag, startPoint x: 436, startPoint y: 154, endPoint x: 446, endPoint y: 180, distance: 28.1
click at [446, 180] on div "Pour activer le glissement avec le clavier, appuyez sur Alt+Entrée. Une fois ce…" at bounding box center [346, 128] width 445 height 175
click at [558, 188] on button "Zoom avant" at bounding box center [561, 191] width 12 height 12
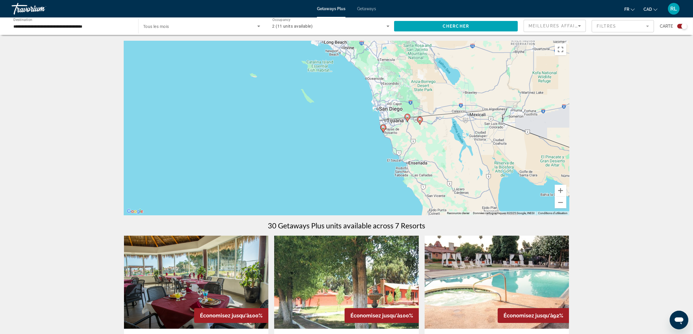
drag, startPoint x: 457, startPoint y: 139, endPoint x: 474, endPoint y: 155, distance: 22.9
click at [474, 155] on div "Pour activer le glissement avec le clavier, appuyez sur Alt+Entrée. Une fois ce…" at bounding box center [346, 128] width 445 height 175
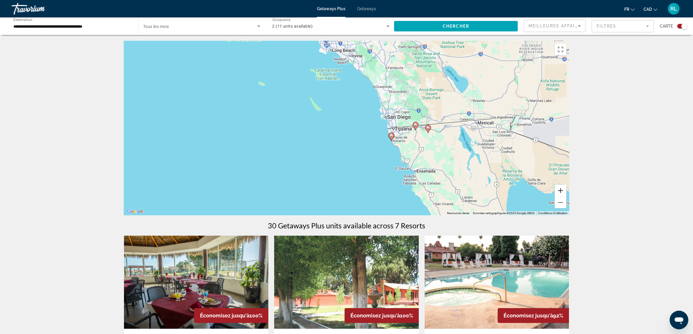
click at [561, 193] on button "Zoom avant" at bounding box center [561, 191] width 12 height 12
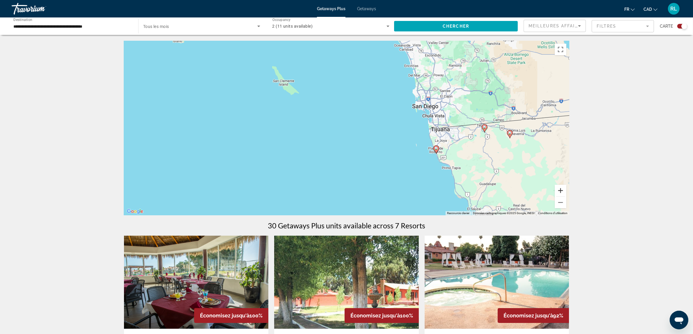
click at [561, 191] on button "Zoom avant" at bounding box center [561, 191] width 12 height 12
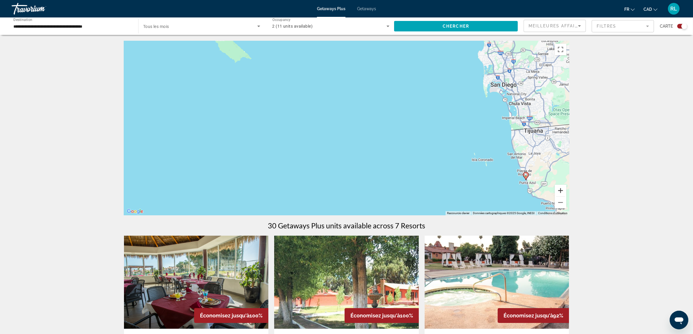
click at [561, 191] on button "Zoom avant" at bounding box center [561, 191] width 12 height 12
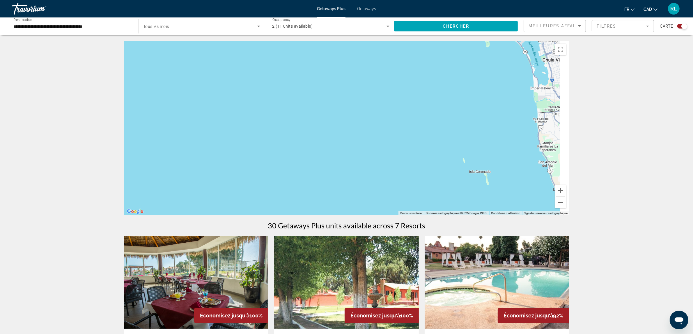
drag, startPoint x: 543, startPoint y: 182, endPoint x: 397, endPoint y: 159, distance: 148.2
click at [401, 162] on div "Main content" at bounding box center [346, 128] width 445 height 175
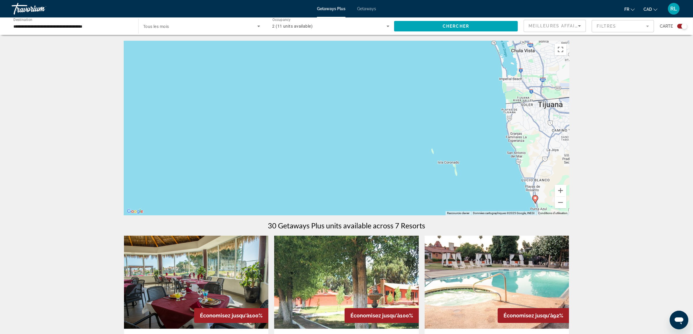
drag, startPoint x: 487, startPoint y: 165, endPoint x: 382, endPoint y: 124, distance: 112.7
click at [383, 126] on div "Pour activer le glissement avec le clavier, appuyez sur Alt+Entrée. Une fois ce…" at bounding box center [346, 128] width 445 height 175
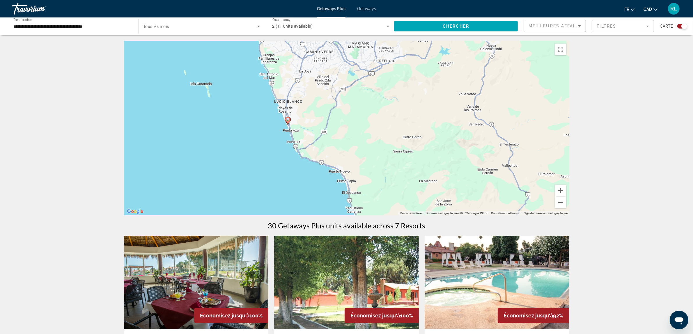
drag, startPoint x: 464, startPoint y: 145, endPoint x: 372, endPoint y: 157, distance: 93.4
click at [372, 157] on div "Pour activer le glissement avec le clavier, appuyez sur Alt+Entrée. Une fois ce…" at bounding box center [346, 128] width 445 height 175
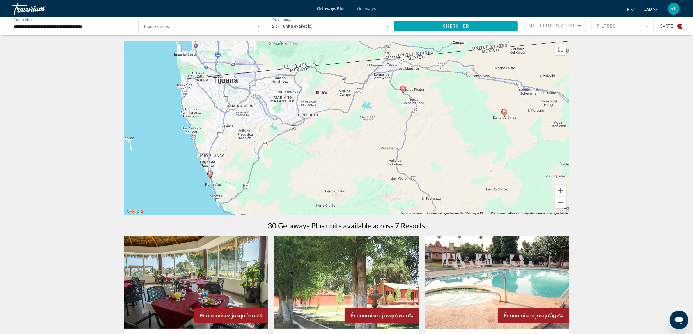
drag, startPoint x: 407, startPoint y: 128, endPoint x: 293, endPoint y: 64, distance: 130.5
click at [293, 64] on div "Pour activer le glissement avec le clavier, appuyez sur Alt+Entrée. Une fois ce…" at bounding box center [346, 128] width 445 height 175
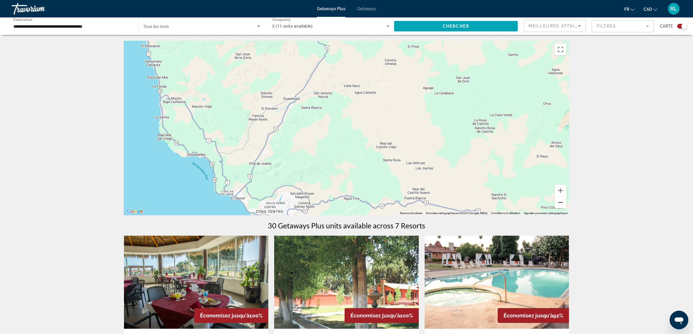
click at [559, 205] on button "Zoom arrière" at bounding box center [561, 203] width 12 height 12
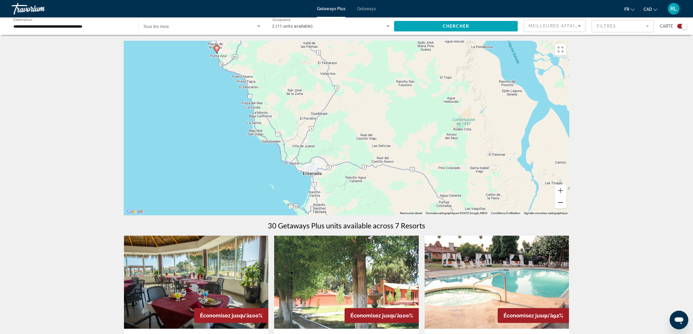
click at [559, 205] on button "Zoom arrière" at bounding box center [561, 203] width 12 height 12
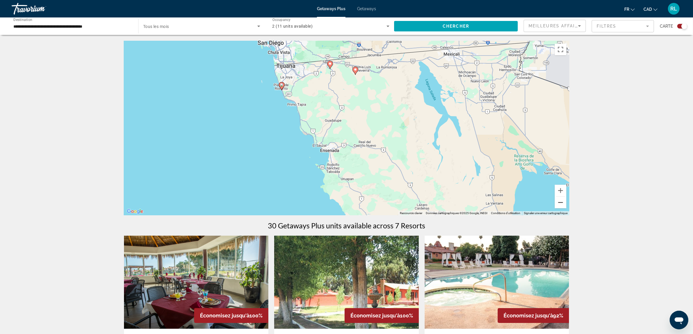
click at [559, 205] on button "Zoom arrière" at bounding box center [561, 203] width 12 height 12
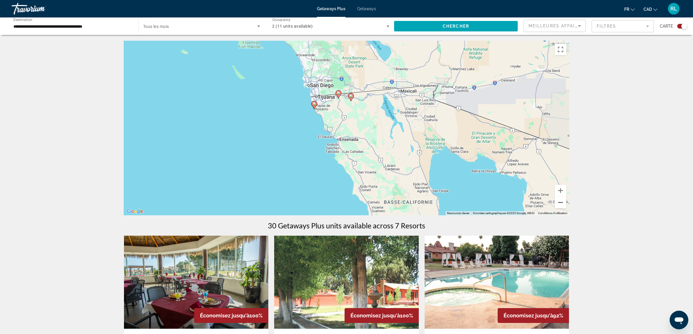
click at [559, 205] on button "Zoom arrière" at bounding box center [561, 203] width 12 height 12
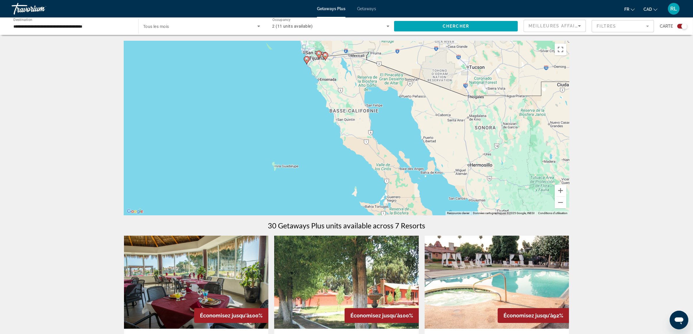
drag, startPoint x: 430, startPoint y: 184, endPoint x: 410, endPoint y: 125, distance: 63.0
click at [411, 128] on div "Pour activer le glissement avec le clavier, appuyez sur Alt+Entrée. Une fois ce…" at bounding box center [346, 128] width 445 height 175
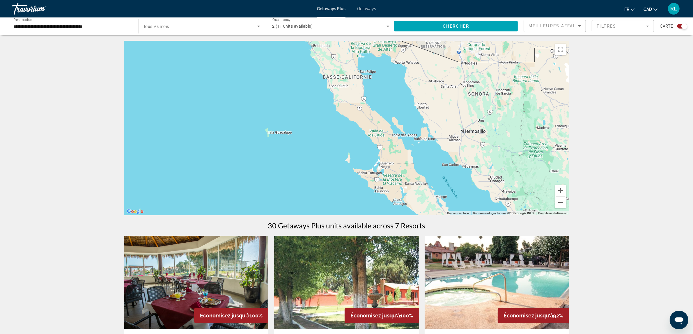
drag, startPoint x: 453, startPoint y: 193, endPoint x: 424, endPoint y: 115, distance: 82.8
click at [424, 116] on div "Pour activer le glissement avec le clavier, appuyez sur Alt+Entrée. Une fois ce…" at bounding box center [346, 128] width 445 height 175
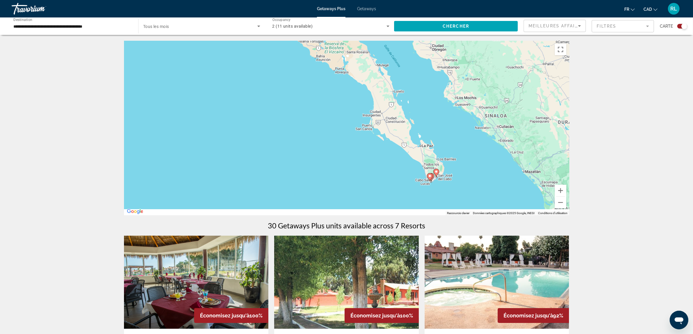
drag, startPoint x: 468, startPoint y: 178, endPoint x: 448, endPoint y: 140, distance: 43.0
click at [448, 140] on div "Pour activer le glissement avec le clavier, appuyez sur Alt+Entrée. Une fois ce…" at bounding box center [346, 128] width 445 height 175
